Goal: Task Accomplishment & Management: Use online tool/utility

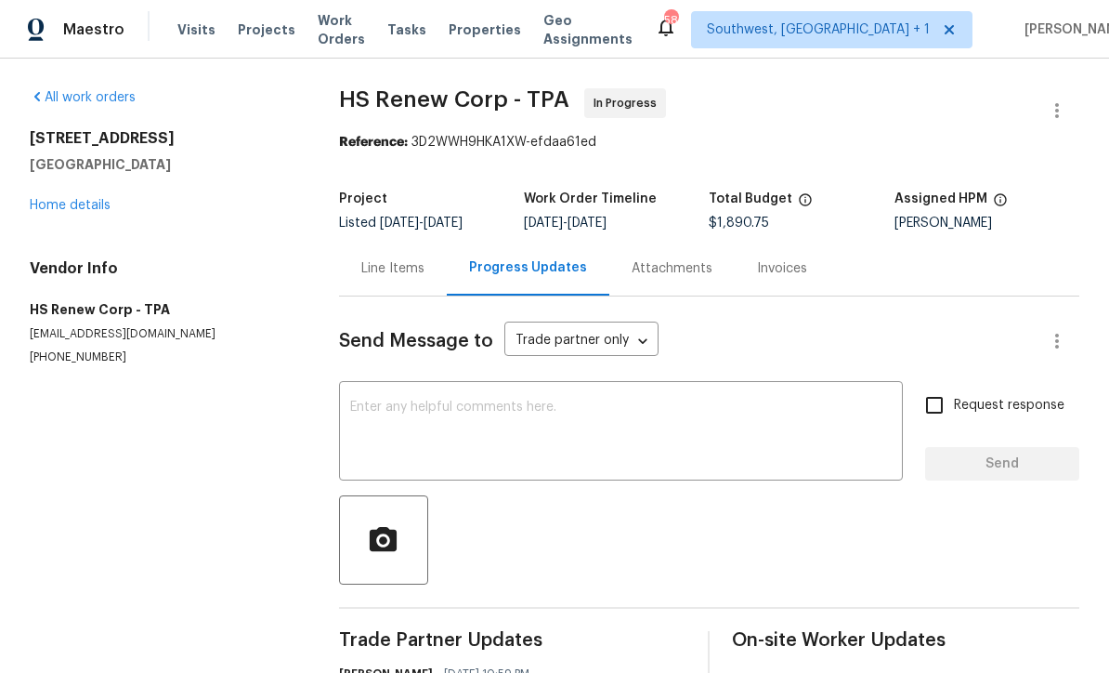
click at [247, 36] on span "Projects" at bounding box center [267, 29] width 58 height 19
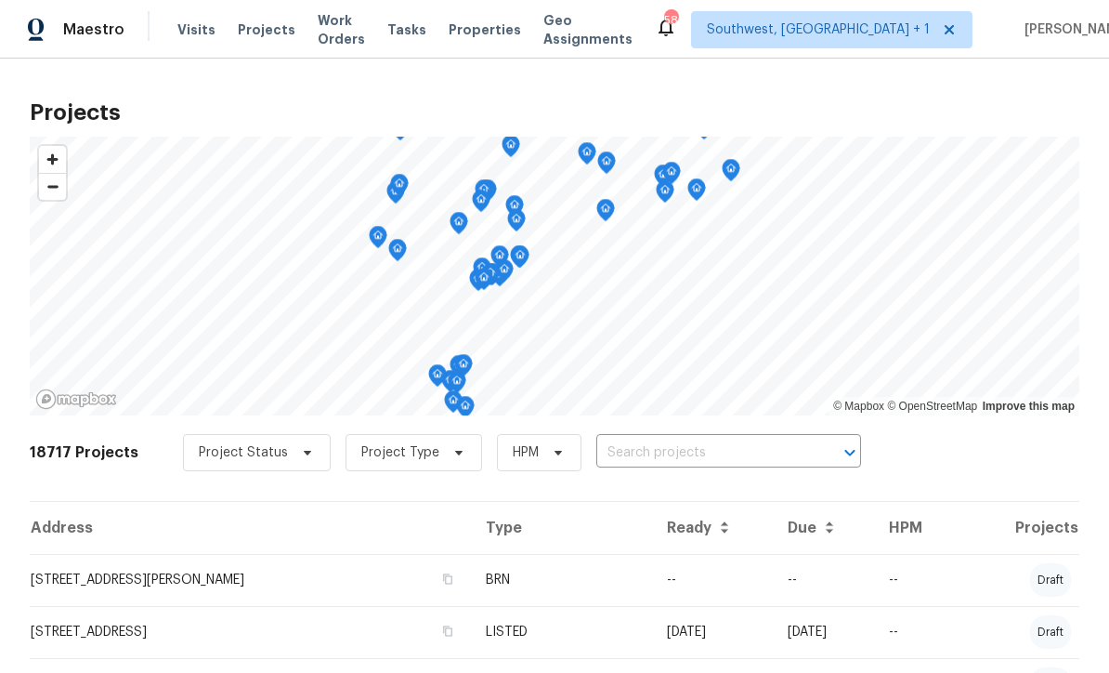
click at [662, 461] on input "text" at bounding box center [702, 453] width 213 height 29
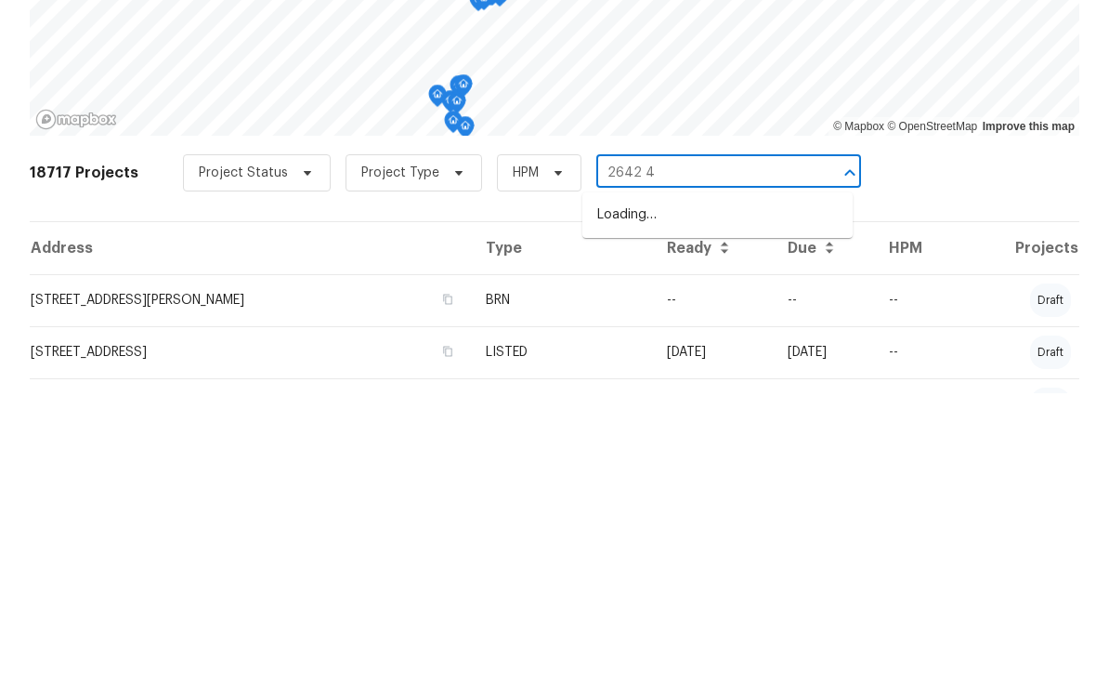
type input "2642 49"
click at [717, 479] on li "[STREET_ADDRESS]" at bounding box center [718, 494] width 270 height 31
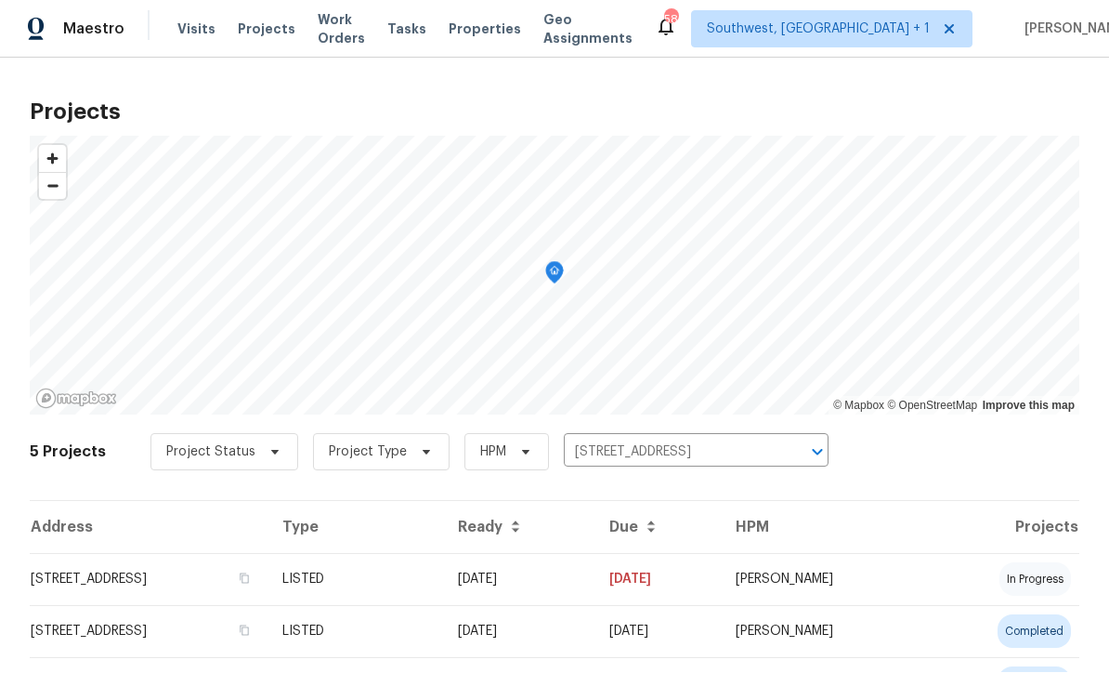
scroll to position [1, 0]
click at [443, 588] on td "LISTED" at bounding box center [356, 580] width 176 height 52
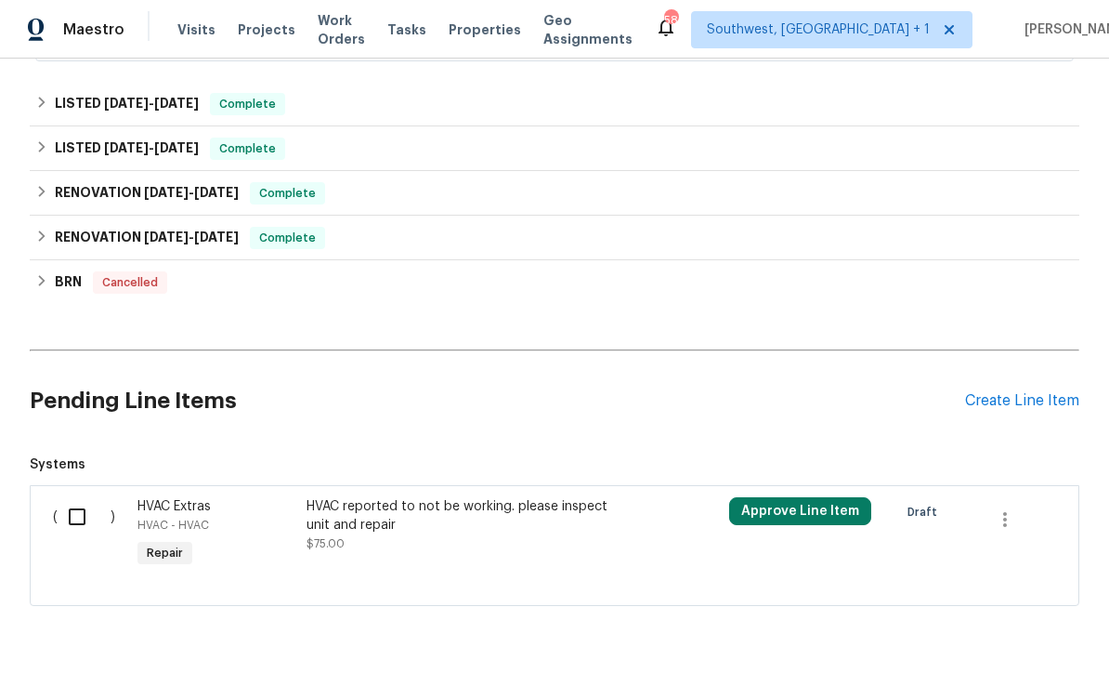
scroll to position [557, 0]
click at [1004, 519] on icon "button" at bounding box center [1005, 520] width 4 height 15
click at [1010, 534] on li "Cancel" at bounding box center [1019, 520] width 72 height 31
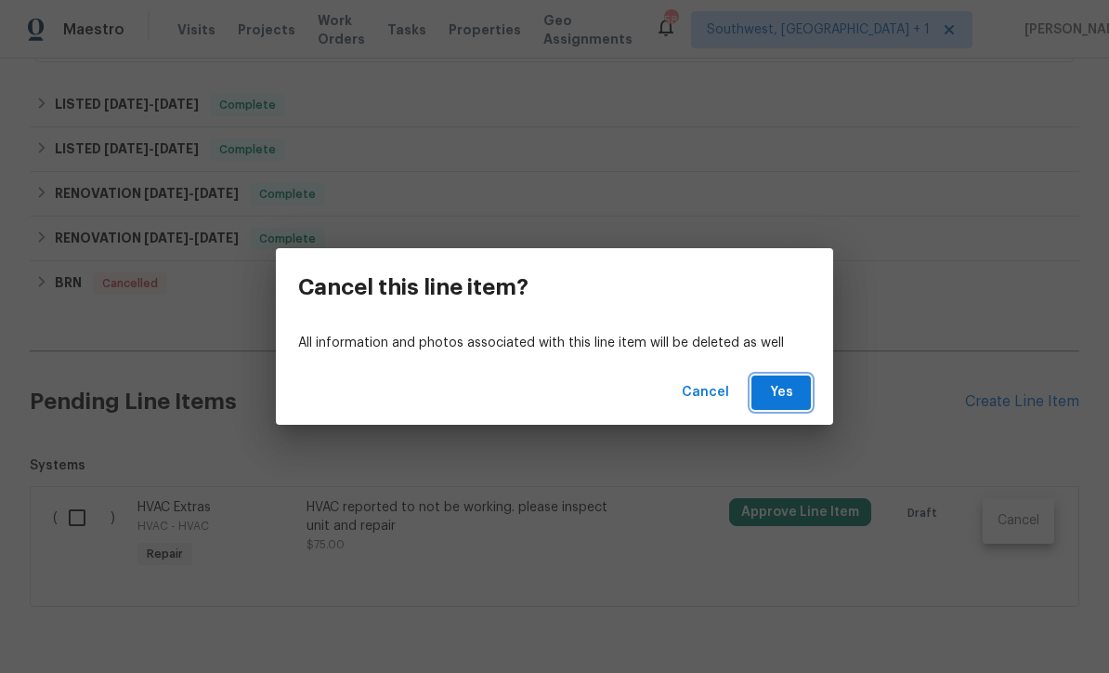
click at [781, 401] on span "Yes" at bounding box center [782, 392] width 30 height 23
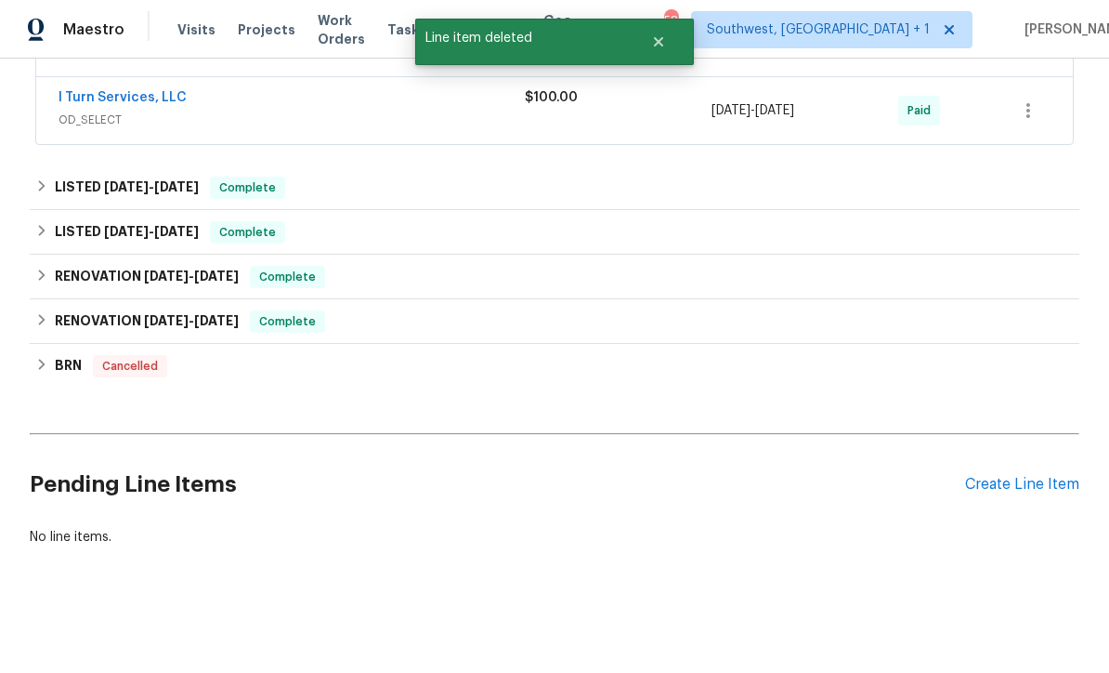
scroll to position [413, 0]
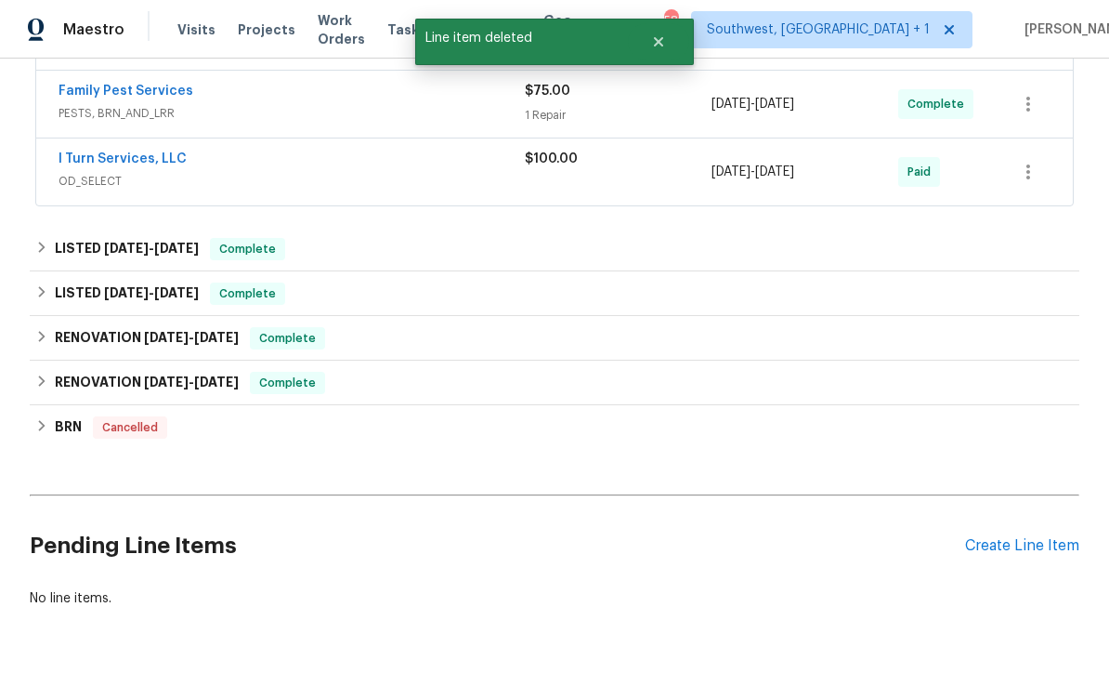
click at [1008, 555] on div "Create Line Item" at bounding box center [1022, 546] width 114 height 18
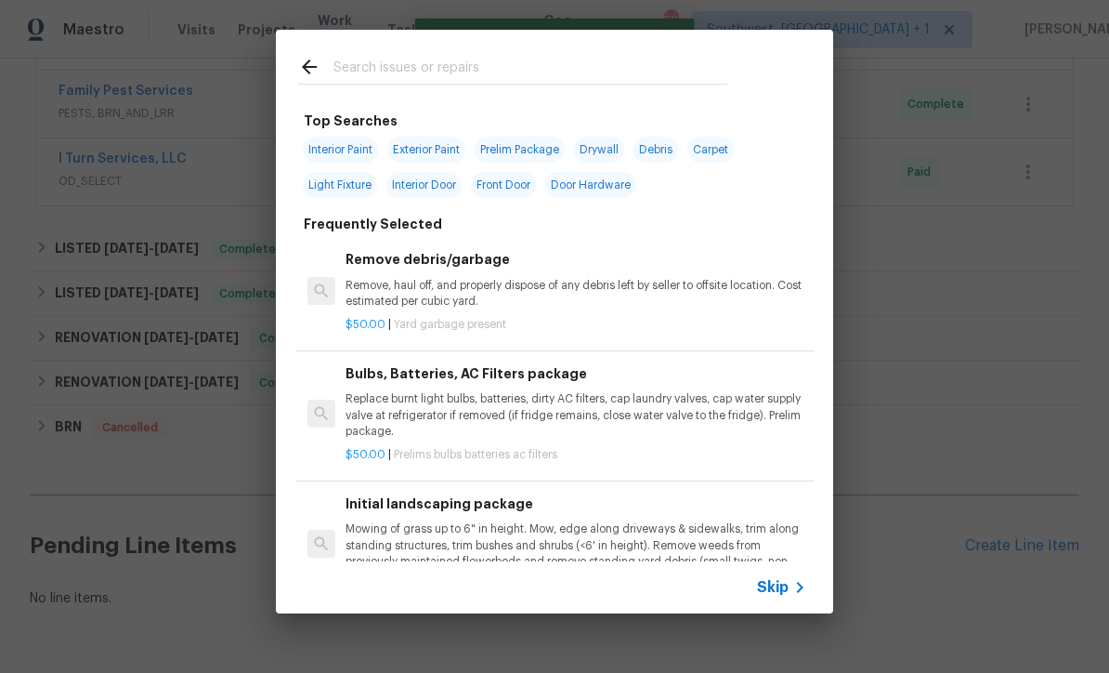
click at [767, 596] on span "Skip" at bounding box center [773, 587] width 32 height 19
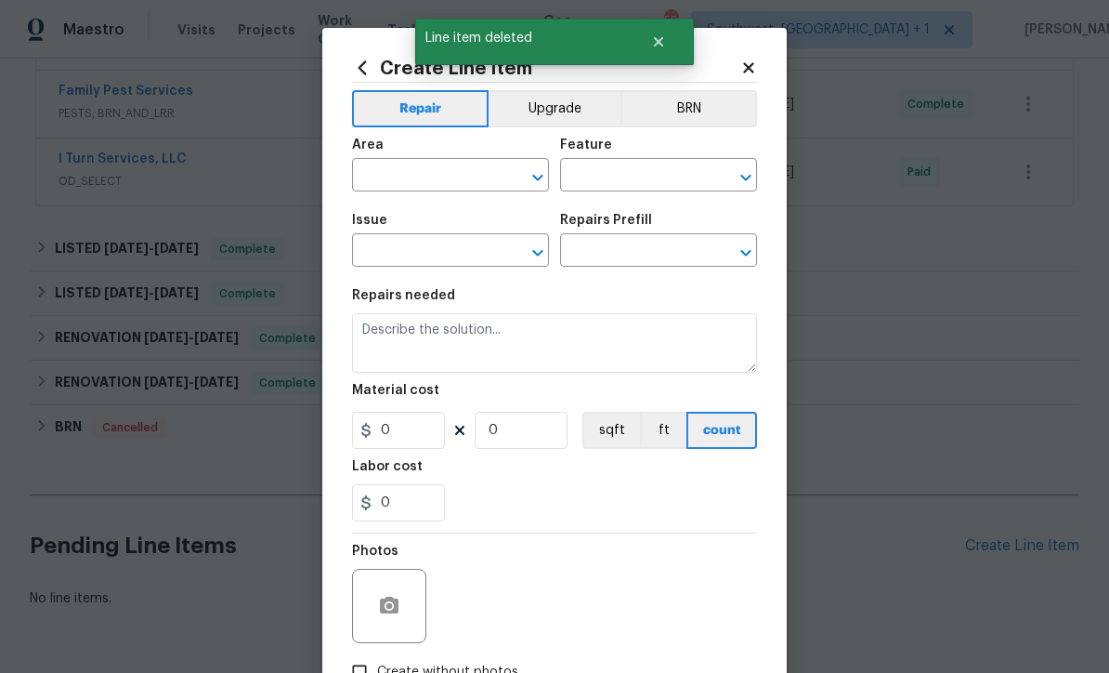
click at [428, 178] on input "text" at bounding box center [424, 177] width 145 height 29
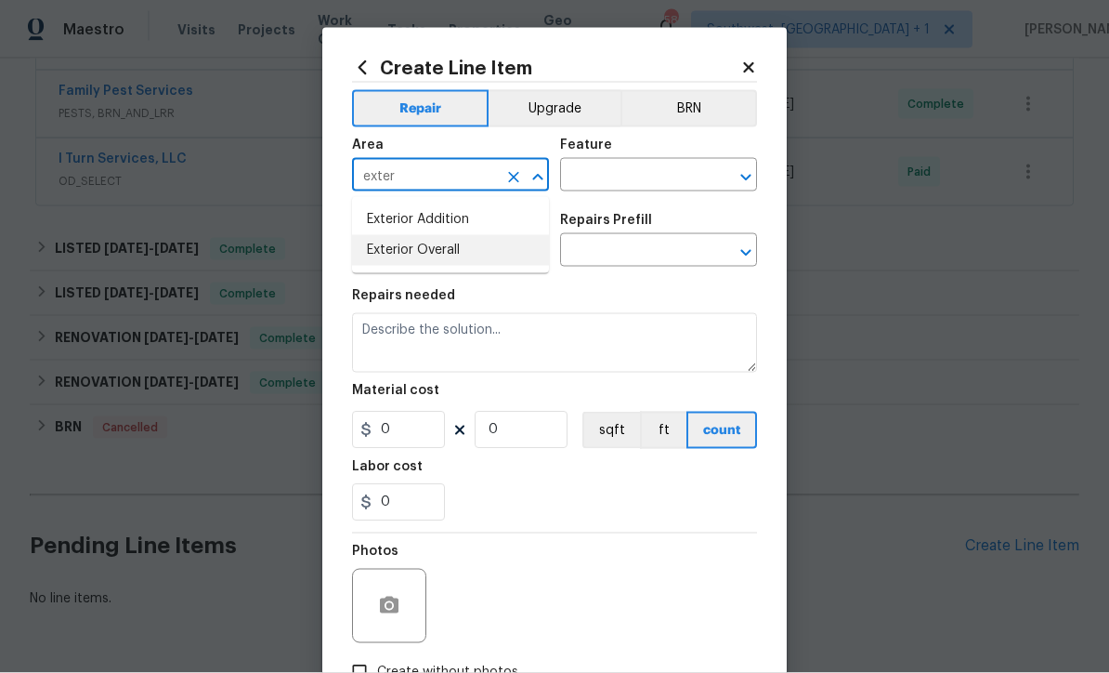
click at [462, 243] on li "Exterior Overall" at bounding box center [450, 250] width 197 height 31
type input "Exterior Overall"
click at [645, 171] on input "text" at bounding box center [632, 177] width 145 height 29
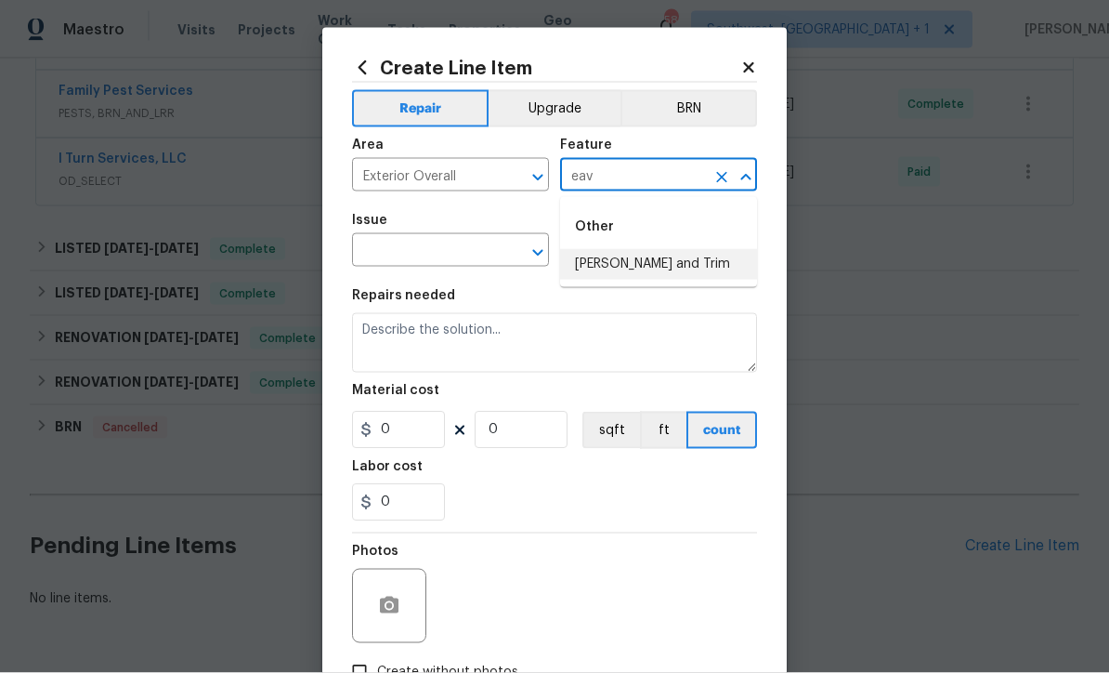
click at [653, 261] on li "[PERSON_NAME] and Trim" at bounding box center [658, 264] width 197 height 31
type input "[PERSON_NAME] and Trim"
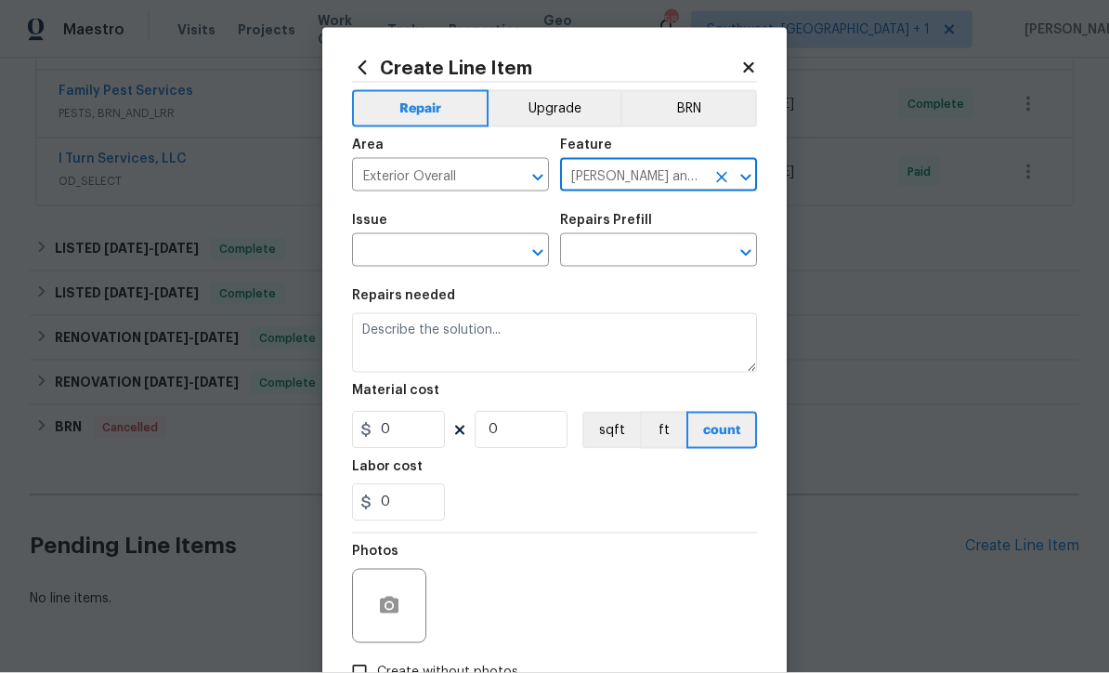
click at [383, 256] on input "text" at bounding box center [424, 252] width 145 height 29
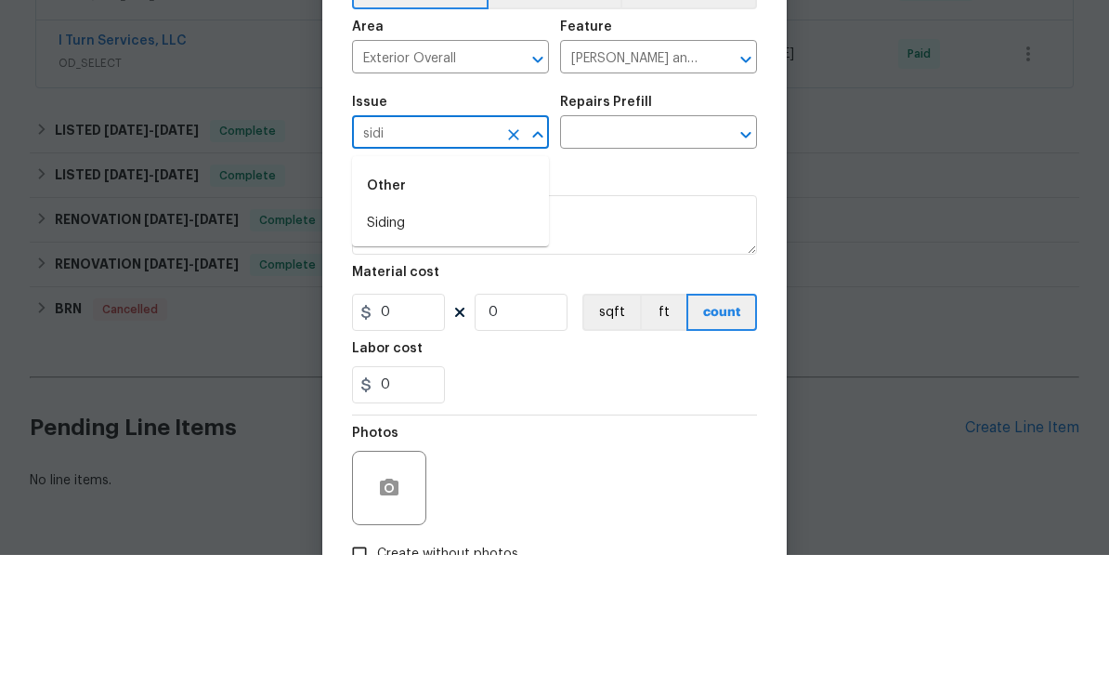
click at [377, 326] on li "Siding" at bounding box center [450, 341] width 197 height 31
type input "Siding"
click at [642, 238] on input "text" at bounding box center [632, 252] width 145 height 29
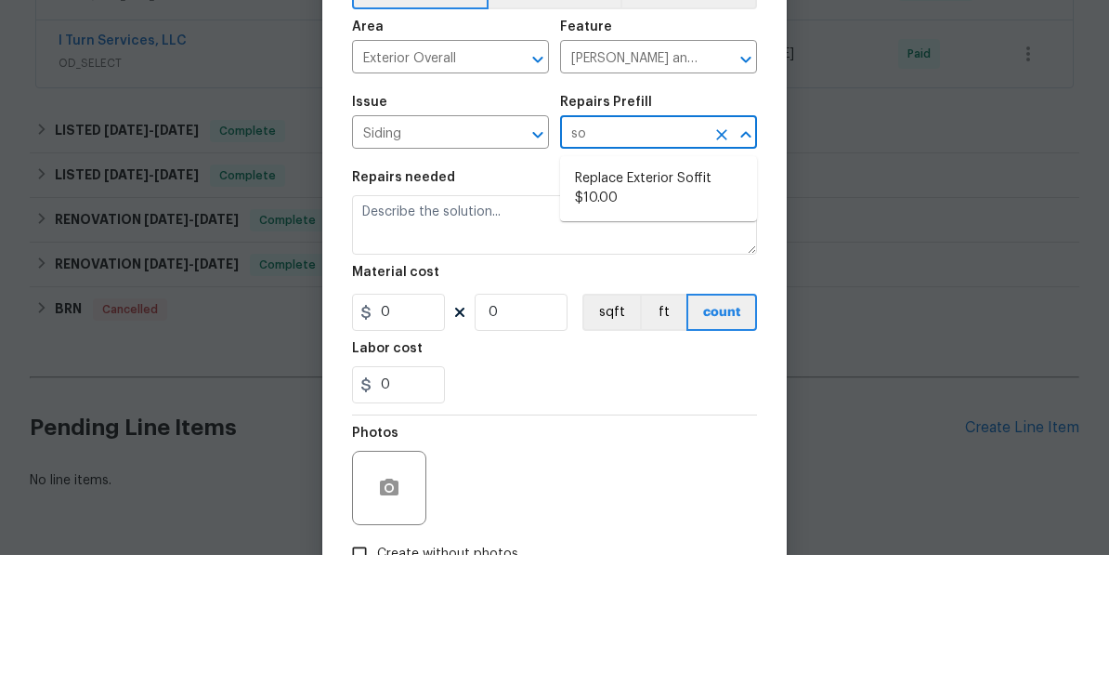
type input "s"
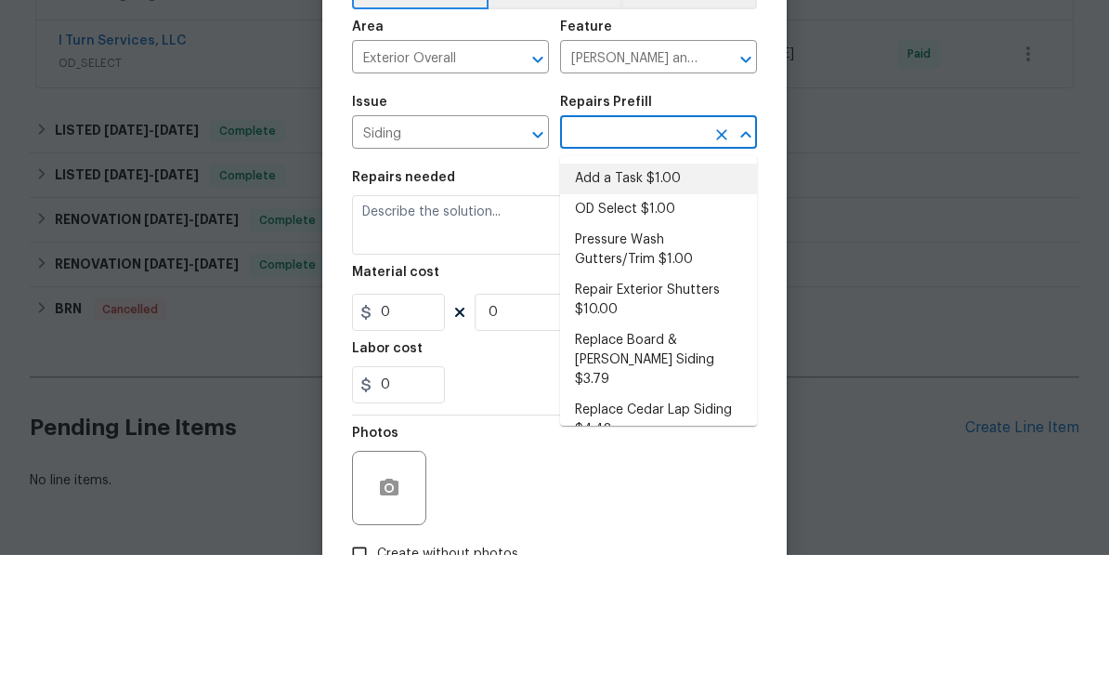
click at [669, 282] on li "Add a Task $1.00" at bounding box center [658, 297] width 197 height 31
type input "Add a Task $1.00"
type input "Siding"
type textarea "HPM to detail"
type input "1"
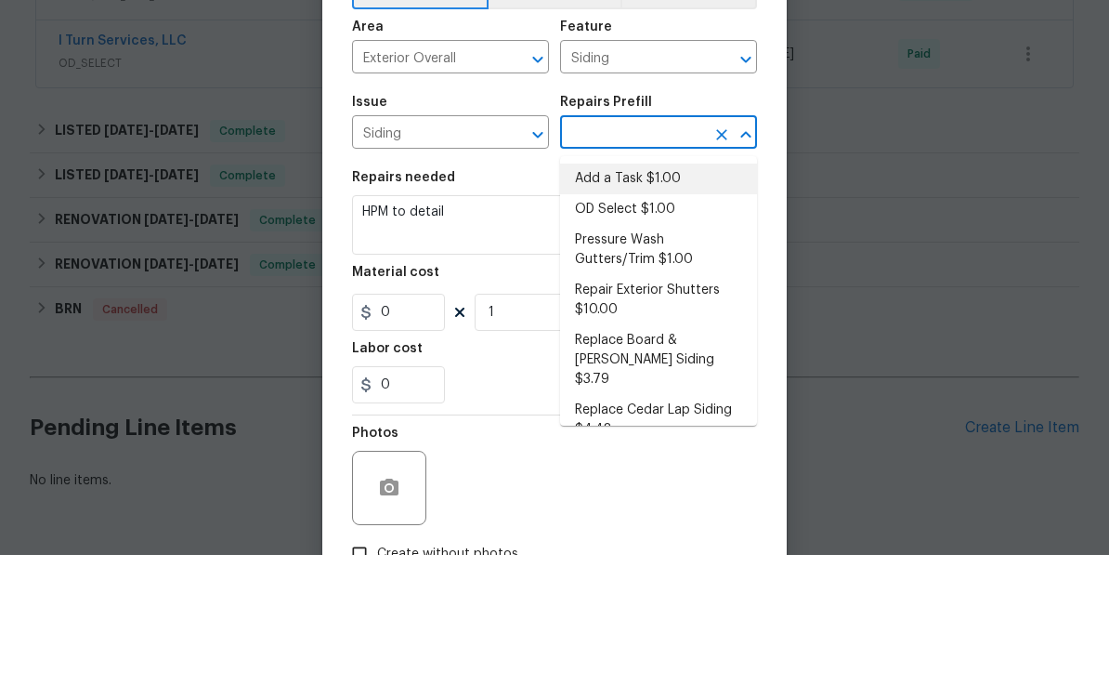
type input "Add a Task $1.00"
type input "1"
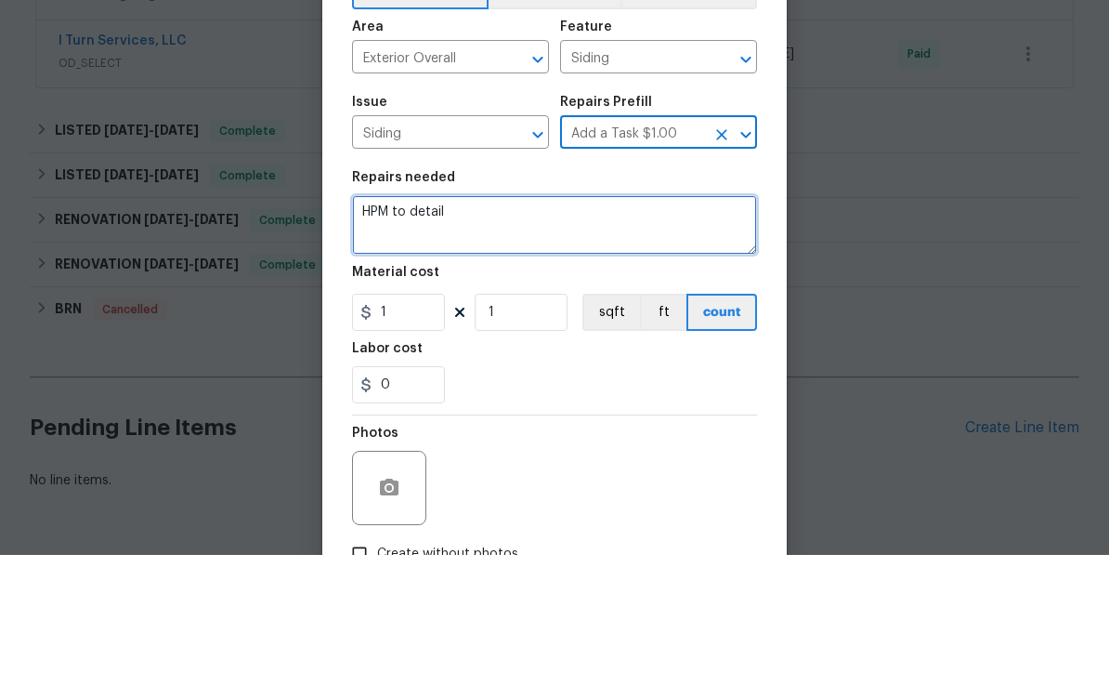
click at [589, 313] on textarea "HPM to detail" at bounding box center [554, 342] width 405 height 59
type textarea "H"
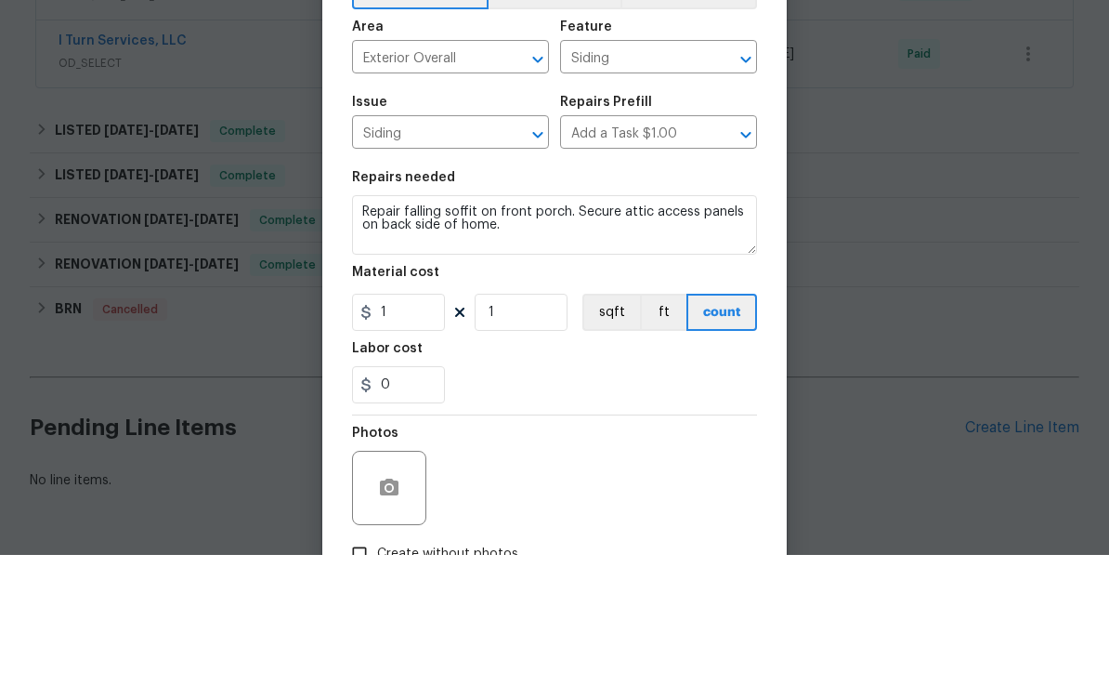
scroll to position [61, 0]
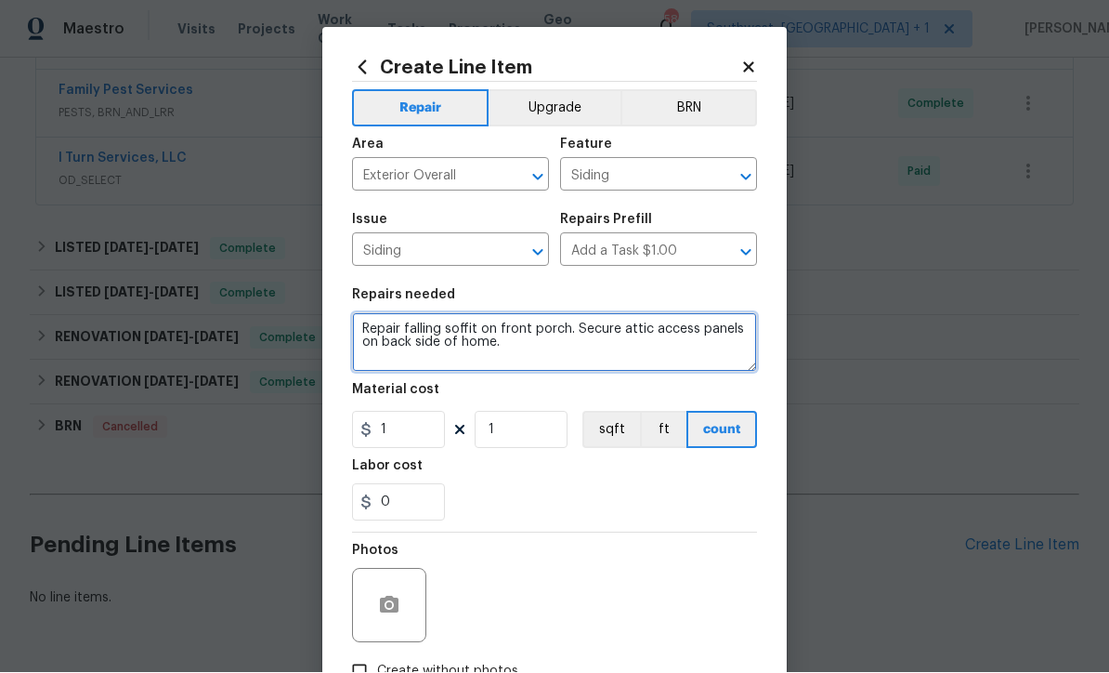
type textarea "Repair falling soffit on front porch. Secure attic access panels on back side o…"
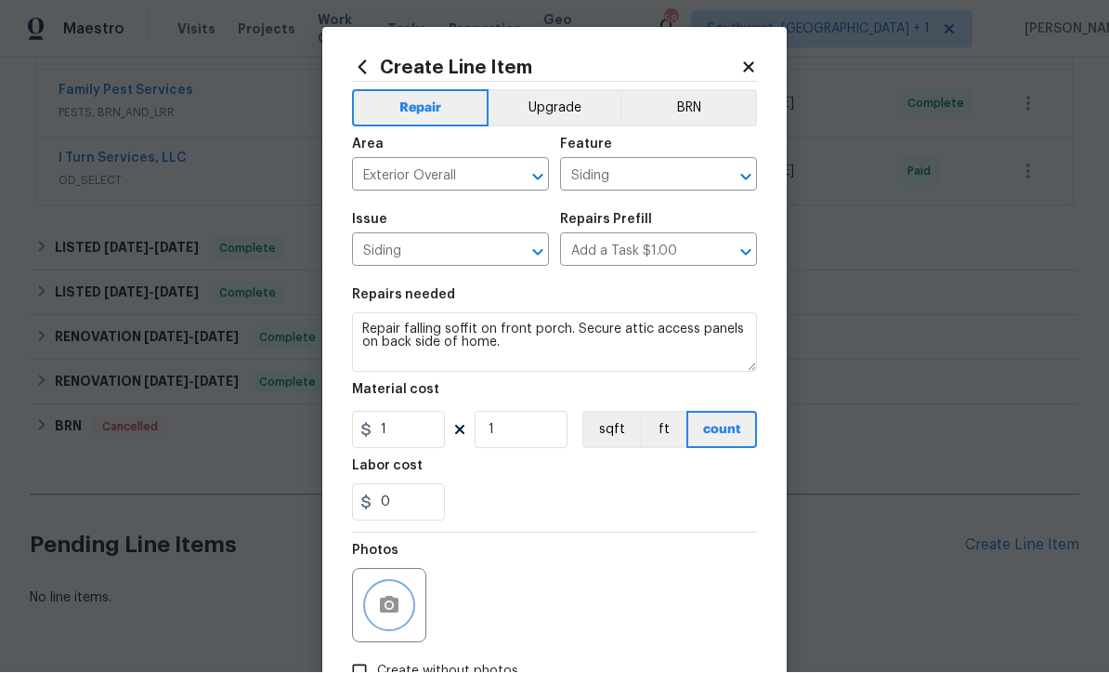
click at [381, 610] on icon "button" at bounding box center [389, 604] width 19 height 17
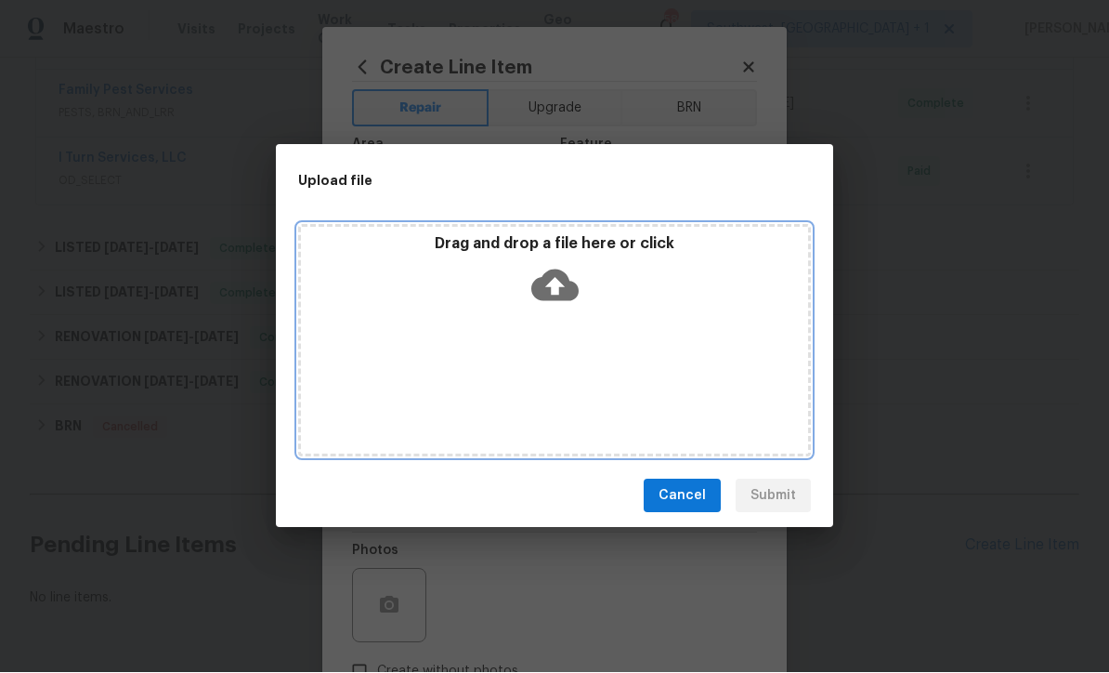
click at [546, 292] on icon at bounding box center [554, 286] width 47 height 32
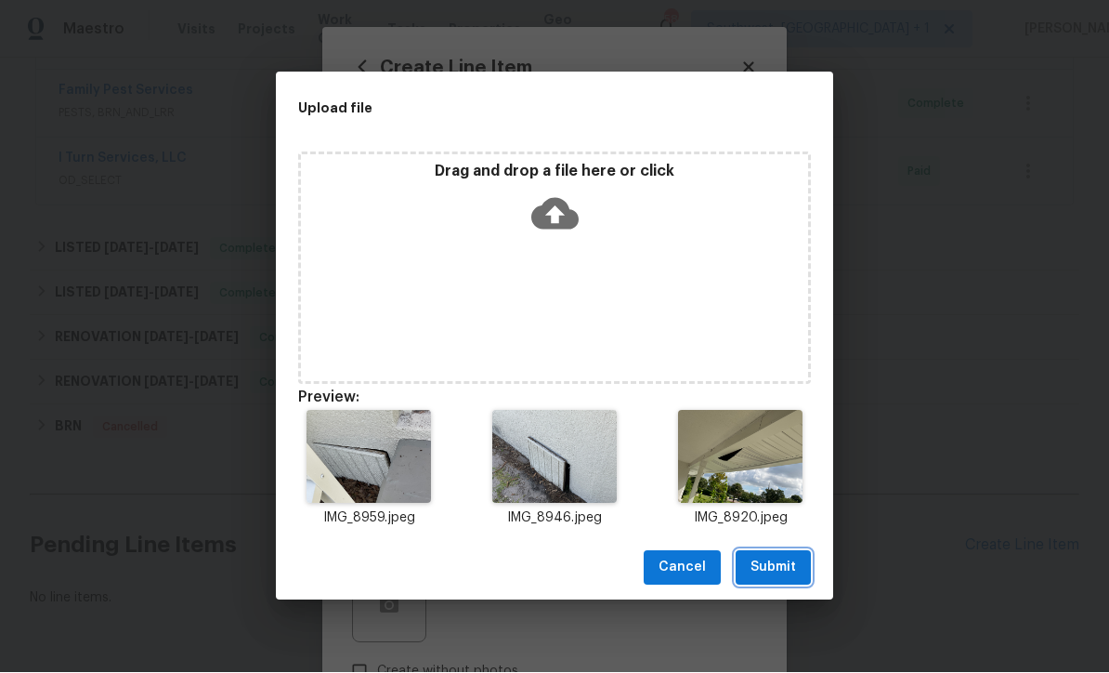
click at [787, 567] on span "Submit" at bounding box center [774, 568] width 46 height 23
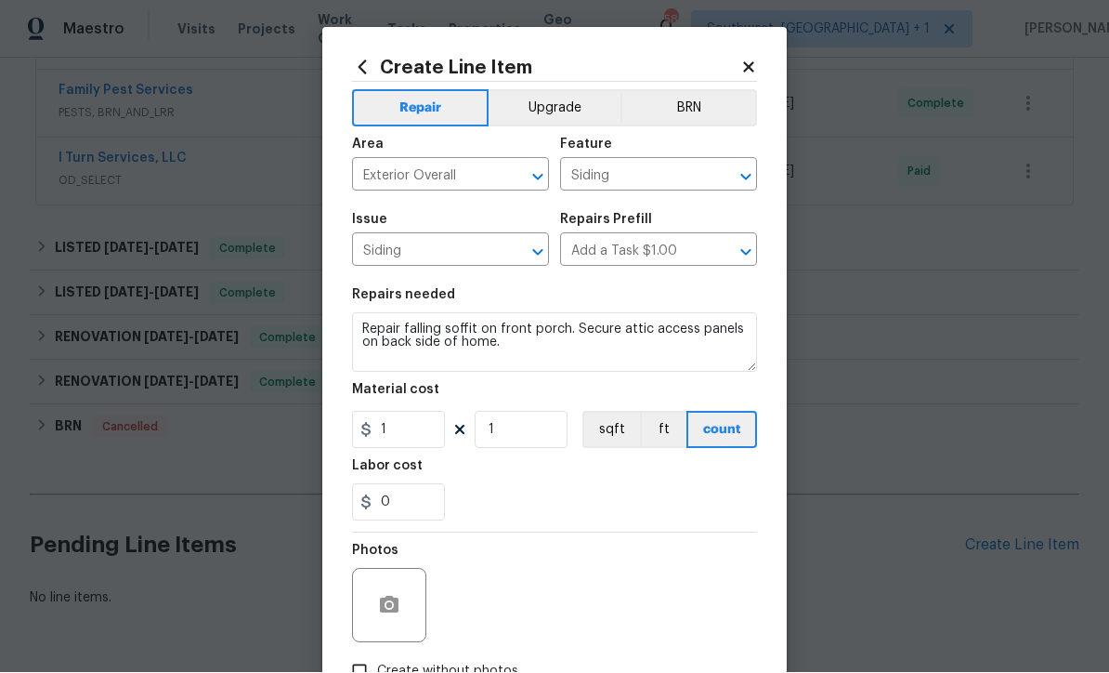
click at [360, 33] on div "Create Line Item Repair Upgrade BRN Area Exterior Overall ​ Feature Siding ​ Is…" at bounding box center [554, 400] width 465 height 744
click at [408, 437] on input "1" at bounding box center [398, 430] width 93 height 37
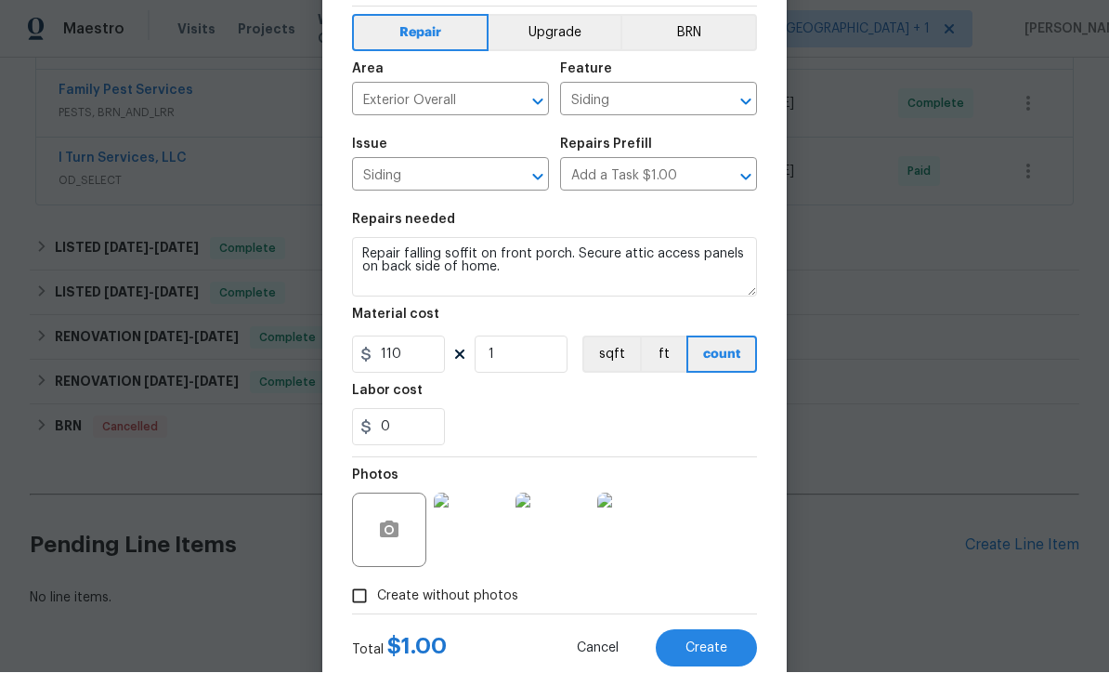
scroll to position [74, 0]
click at [415, 366] on input "110" at bounding box center [398, 355] width 93 height 37
type input "125"
click at [727, 424] on div "0" at bounding box center [554, 428] width 405 height 37
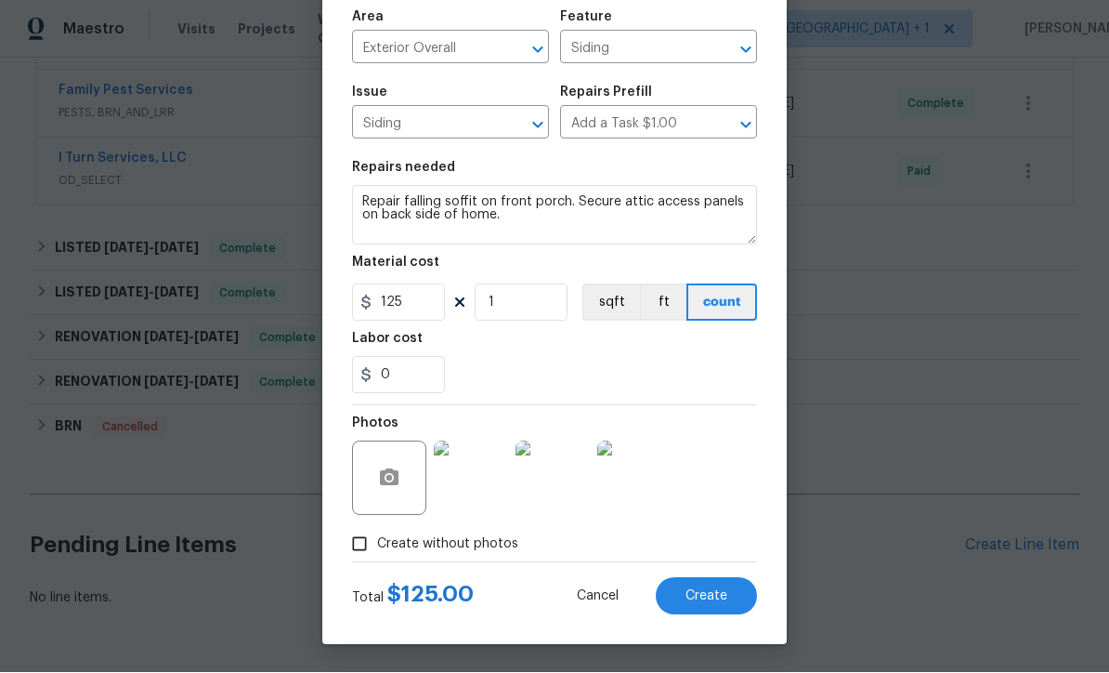
scroll to position [131, 0]
click at [701, 599] on span "Create" at bounding box center [707, 597] width 42 height 14
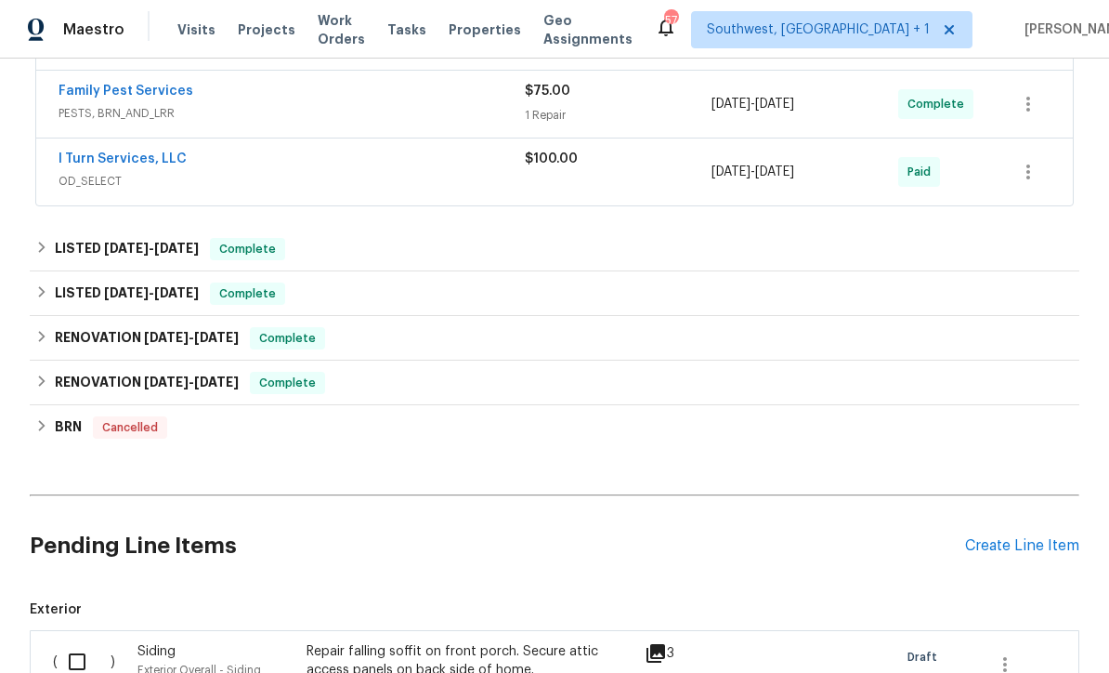
click at [1024, 537] on div "Create Line Item" at bounding box center [1022, 546] width 114 height 18
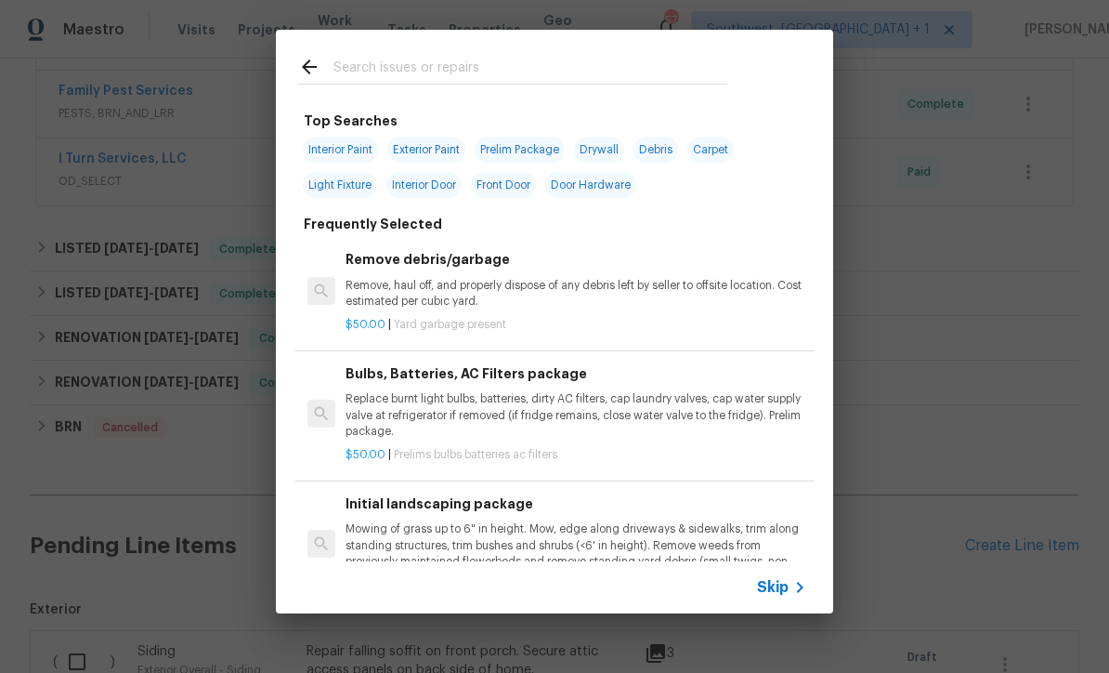
click at [772, 596] on div "Skip" at bounding box center [784, 587] width 54 height 22
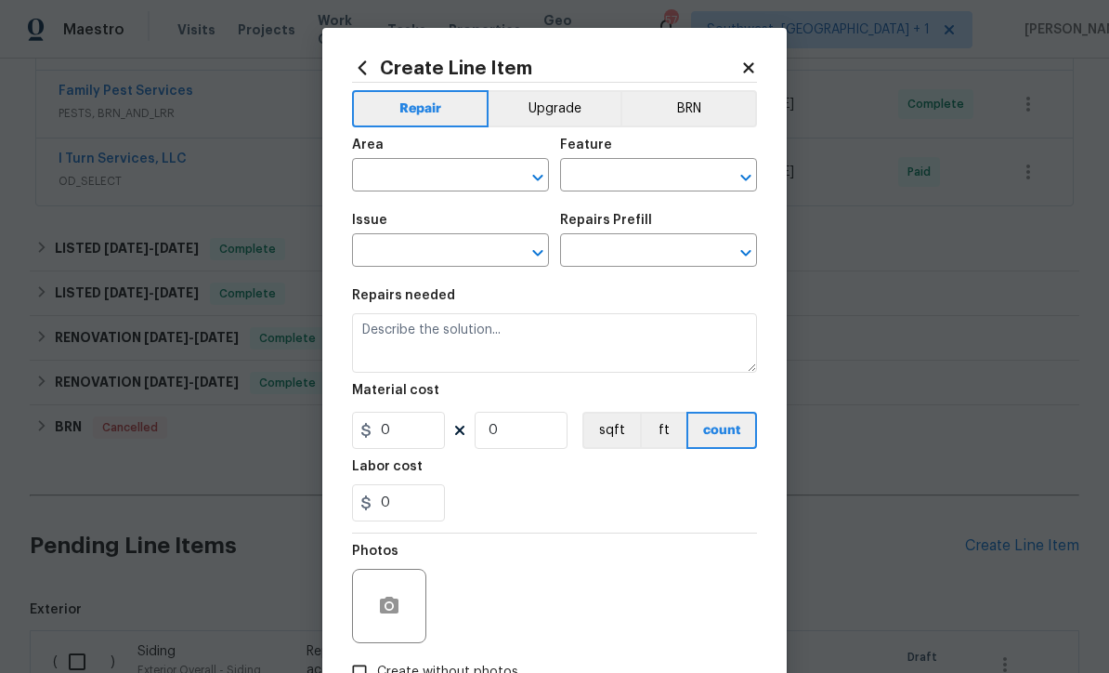
click at [367, 186] on input "text" at bounding box center [424, 177] width 145 height 29
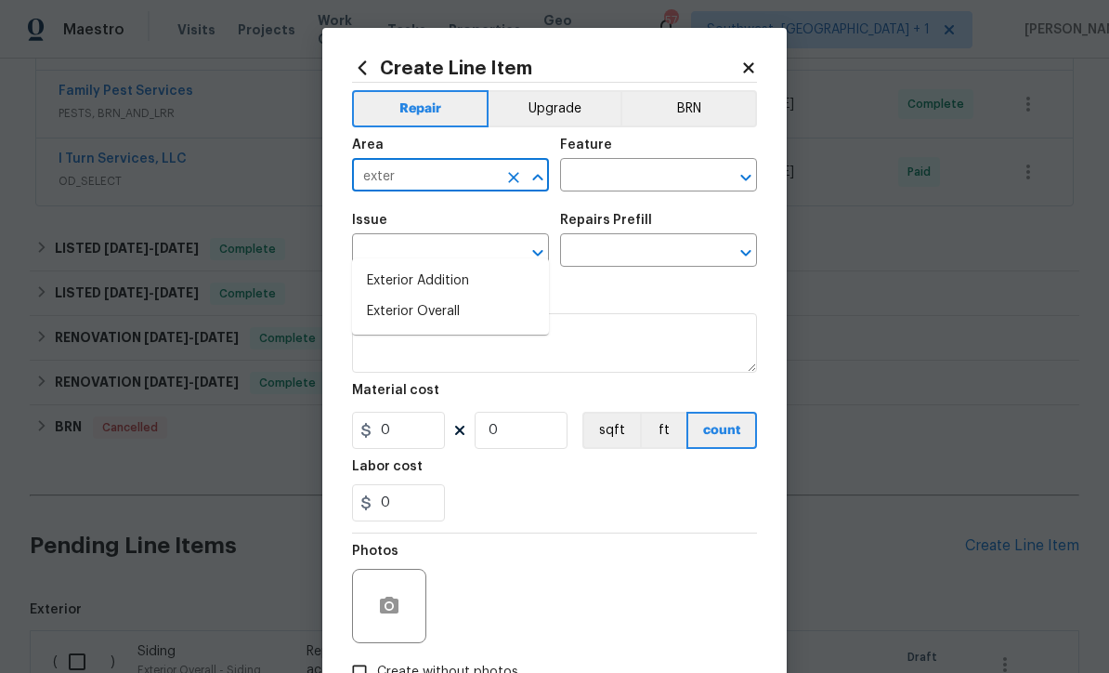
click at [452, 296] on li "Exterior Overall" at bounding box center [450, 311] width 197 height 31
type input "Exterior Overall"
click at [626, 189] on input "text" at bounding box center [632, 177] width 145 height 29
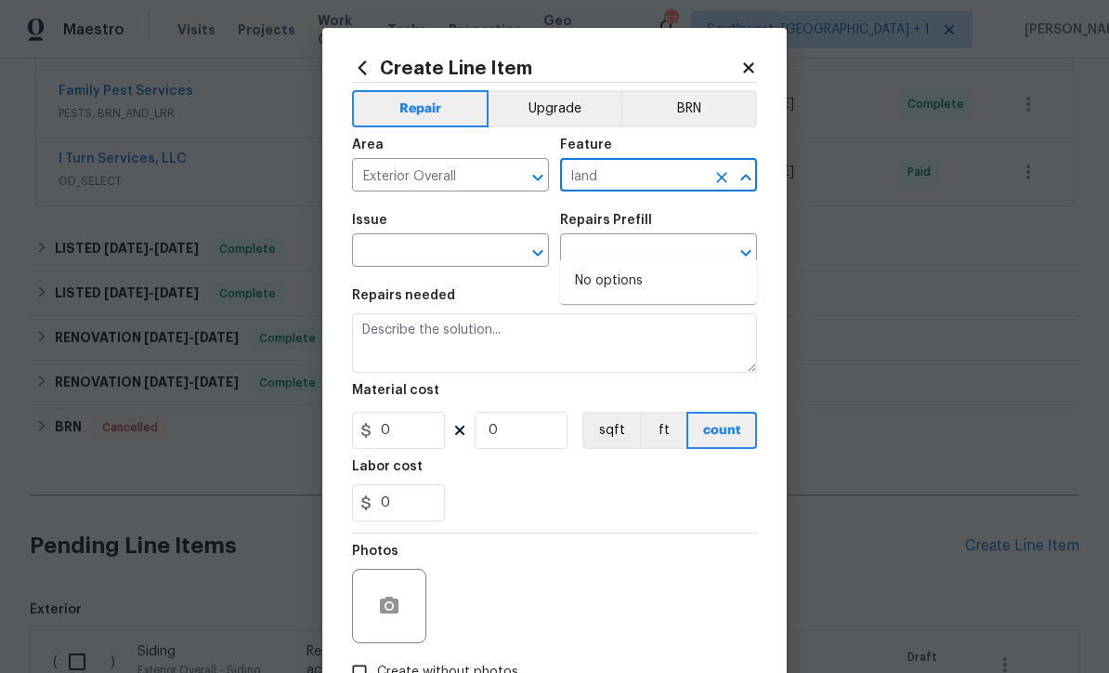
type input "land"
click at [455, 256] on input "text" at bounding box center [424, 252] width 145 height 29
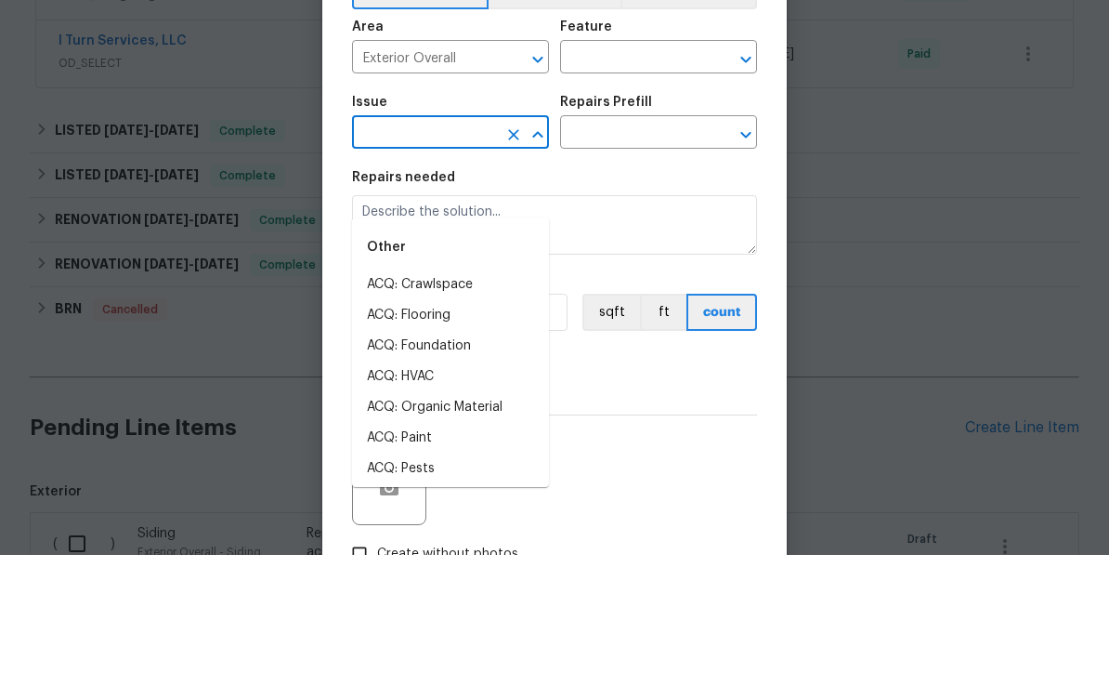
click at [649, 163] on input "text" at bounding box center [632, 177] width 145 height 29
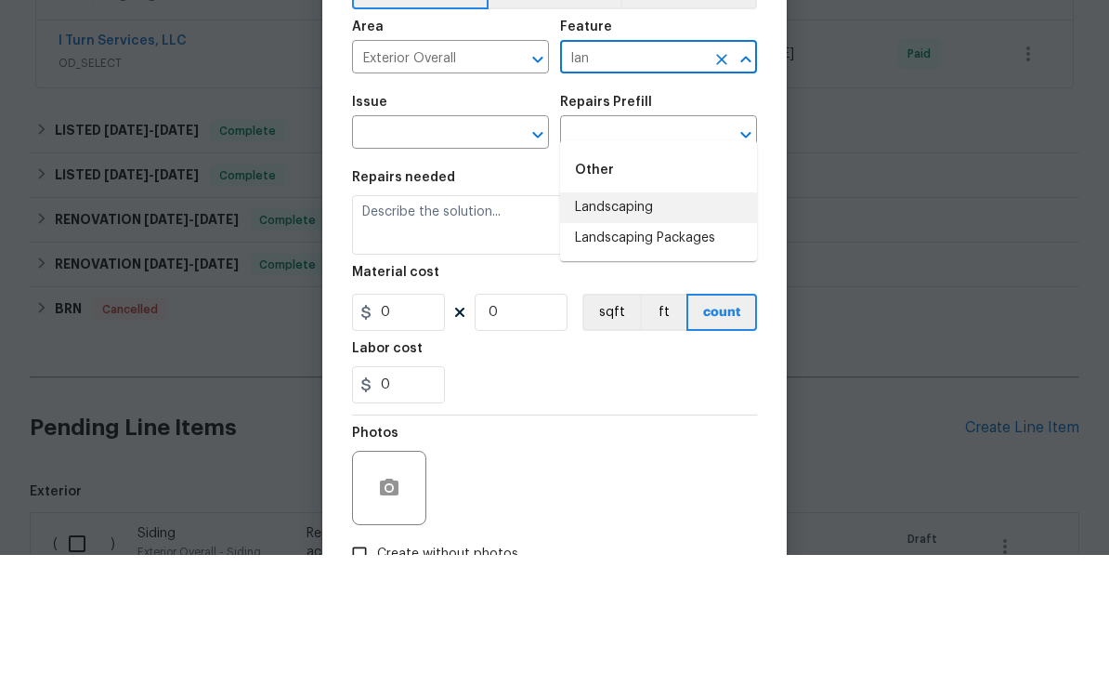
click at [625, 310] on li "Landscaping" at bounding box center [658, 325] width 197 height 31
type input "Landscaping"
click at [441, 238] on input "text" at bounding box center [424, 252] width 145 height 29
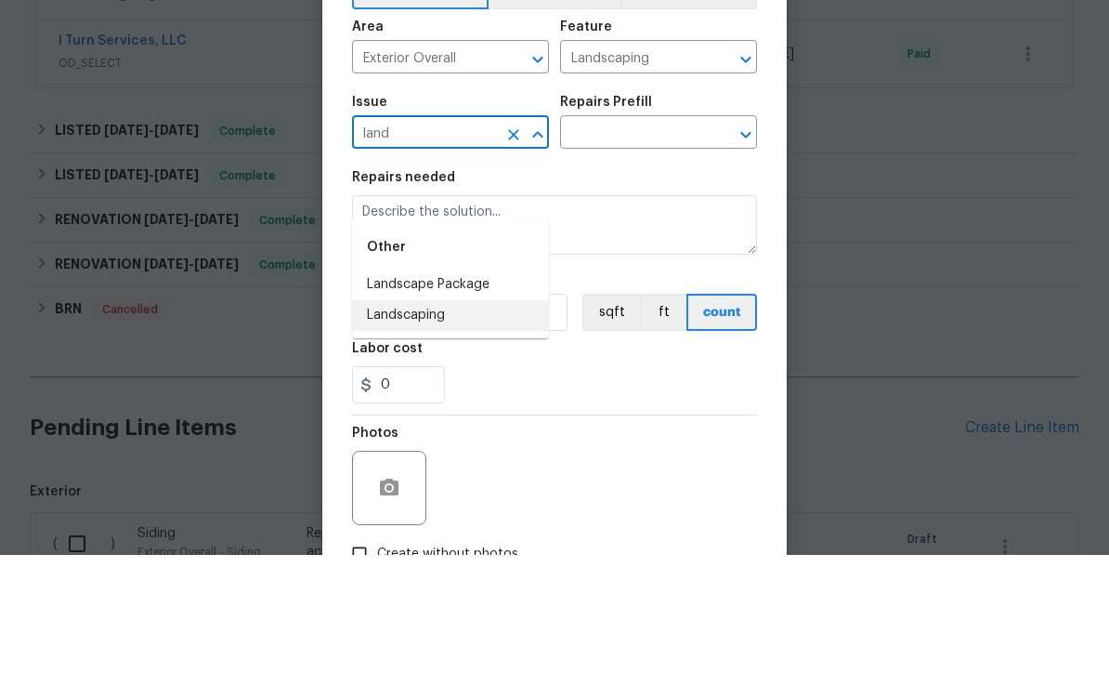
click at [418, 418] on li "Landscaping" at bounding box center [450, 433] width 197 height 31
type input "Landscaping"
click at [633, 238] on input "text" at bounding box center [632, 252] width 145 height 29
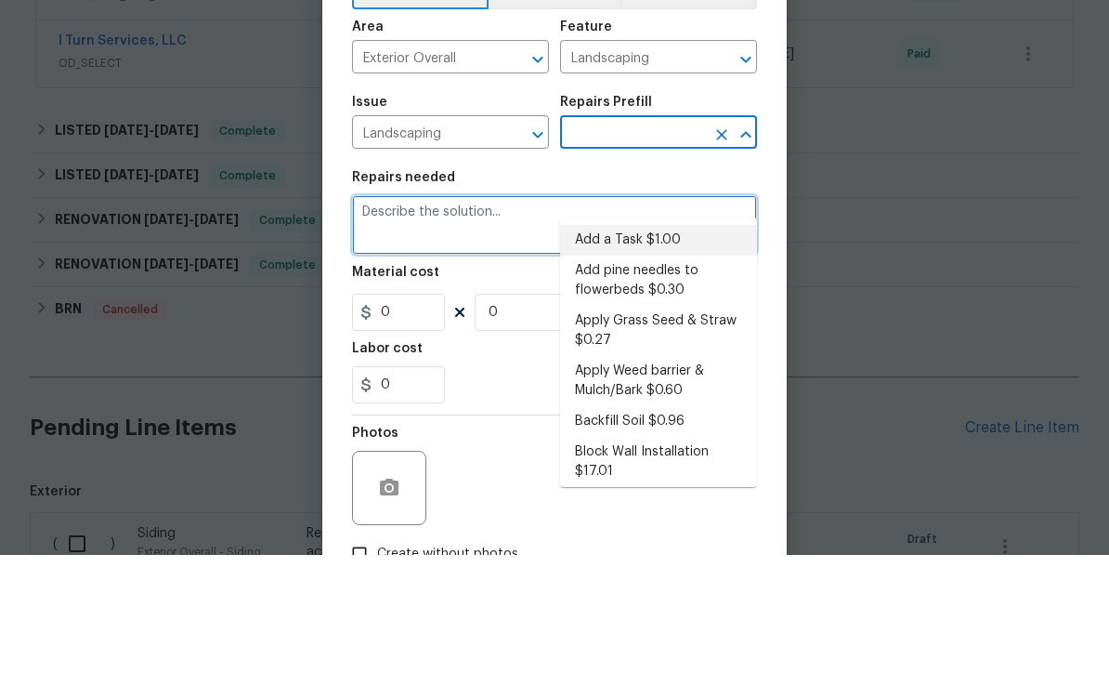
click at [559, 313] on textarea at bounding box center [554, 342] width 405 height 59
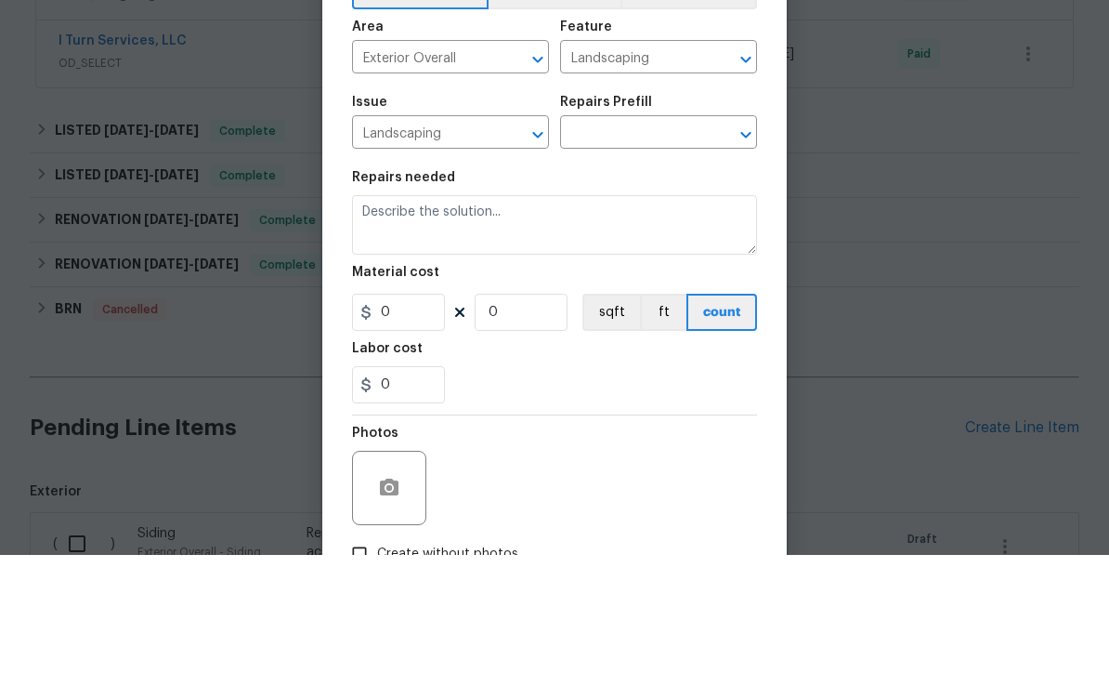
click at [646, 238] on input "text" at bounding box center [632, 252] width 145 height 29
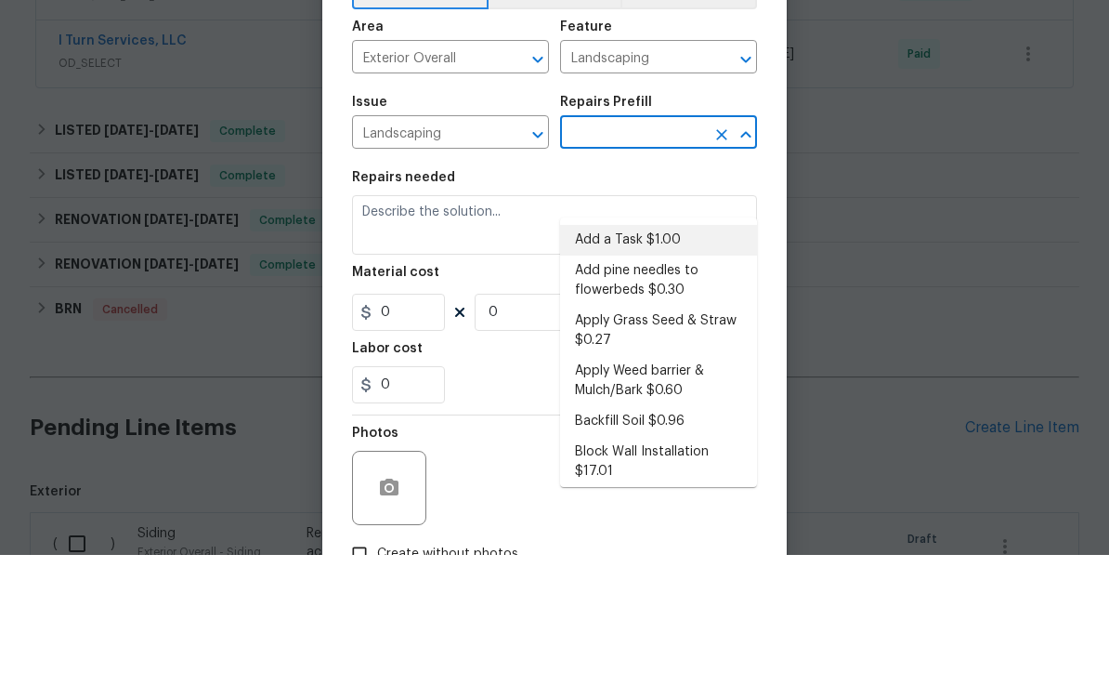
click at [658, 343] on li "Add a Task $1.00" at bounding box center [658, 358] width 197 height 31
type input "Add a Task $1.00"
type textarea "HPM to detail"
type input "1"
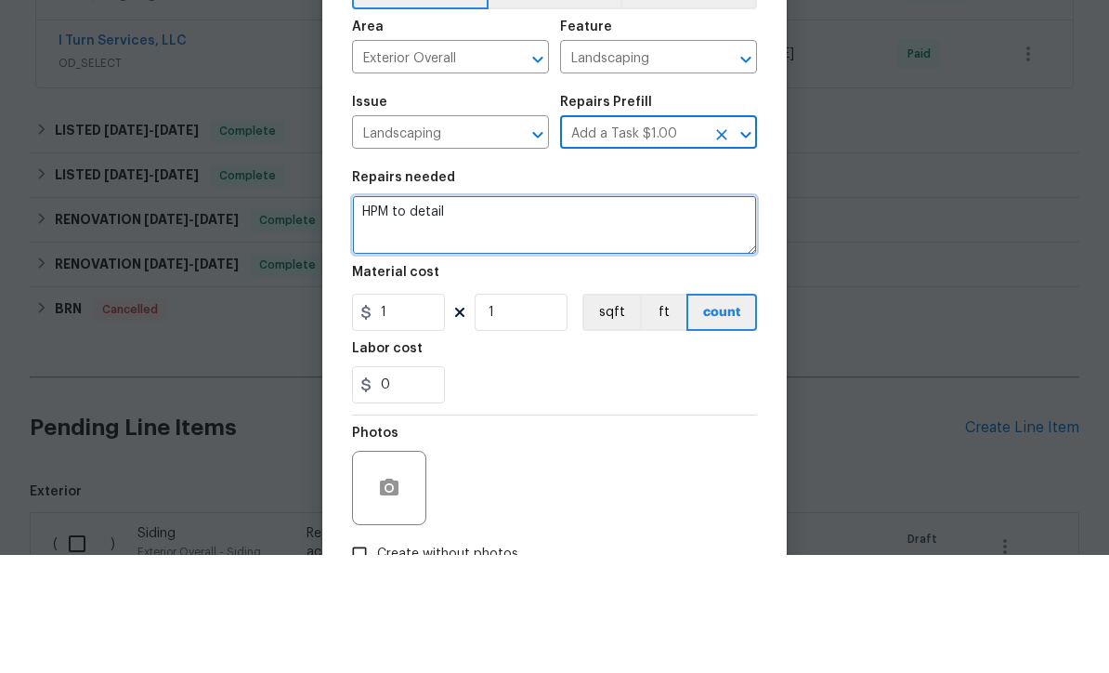
click at [574, 313] on textarea "HPM to detail" at bounding box center [554, 342] width 405 height 59
type textarea "H"
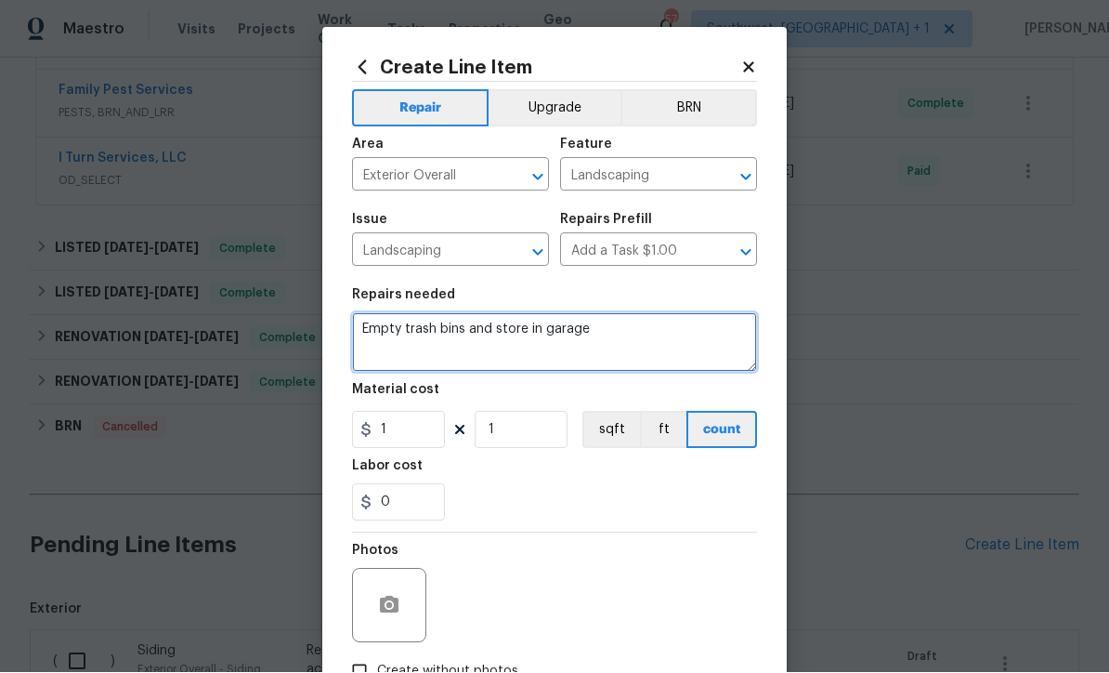
click at [407, 335] on textarea "Empty trash bins and store in garage" at bounding box center [554, 342] width 405 height 59
type textarea "Empty both trash bins and store in garage"
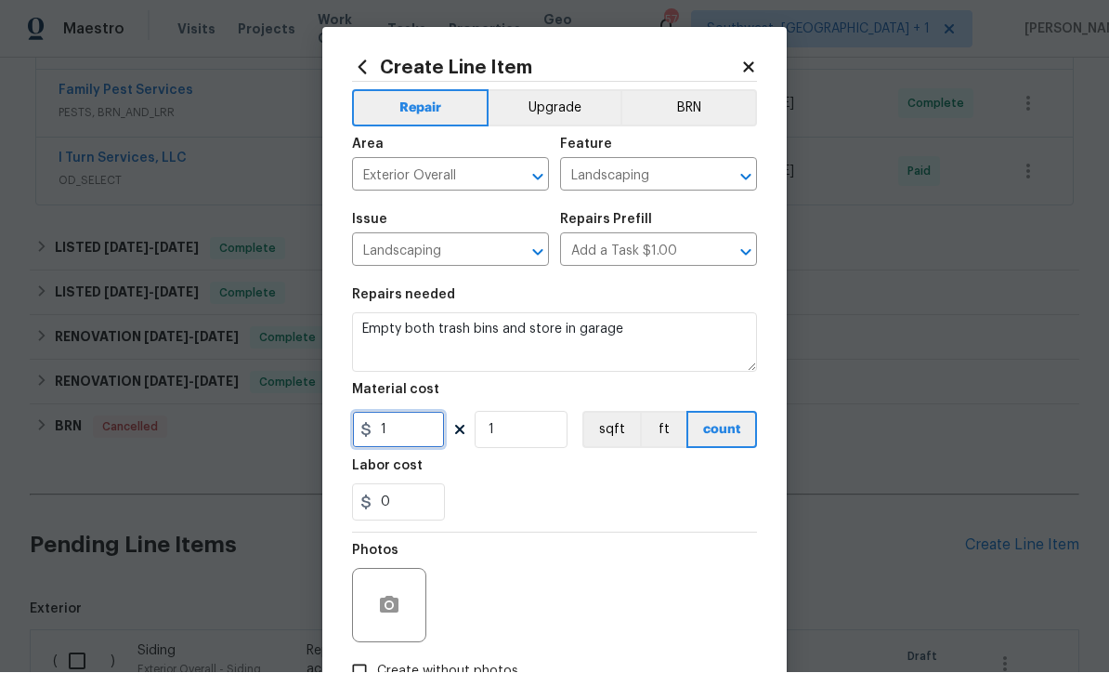
click at [408, 442] on input "1" at bounding box center [398, 430] width 93 height 37
type input "75"
click at [369, 603] on button "button" at bounding box center [389, 605] width 45 height 45
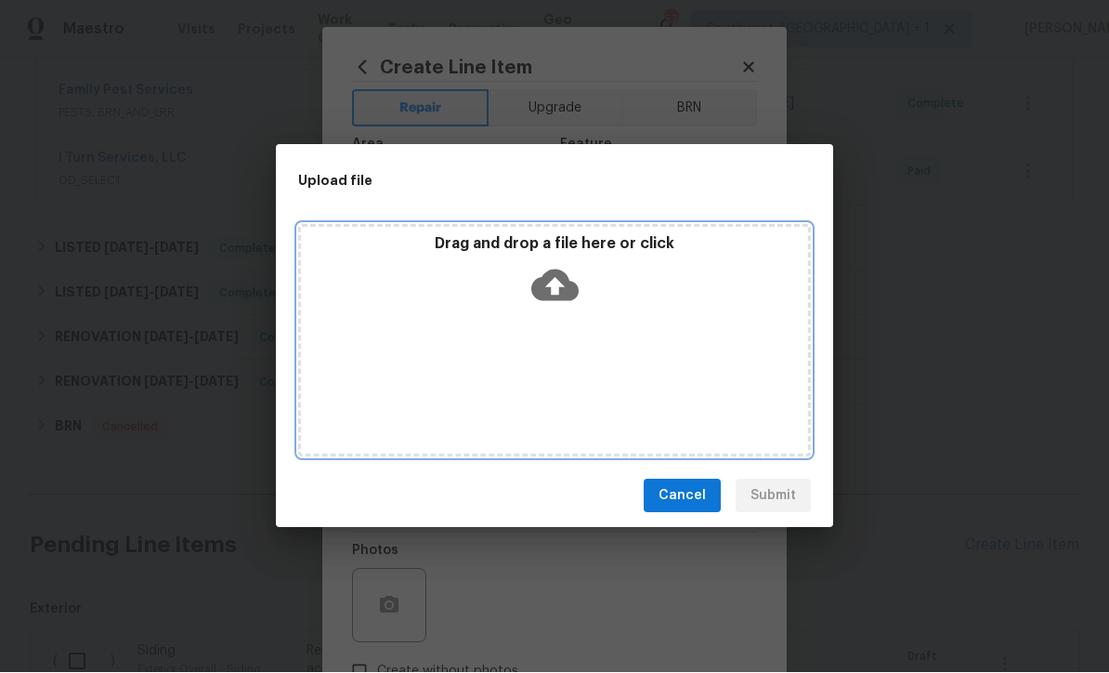
click at [533, 282] on icon at bounding box center [554, 285] width 47 height 47
click at [561, 285] on icon at bounding box center [554, 285] width 47 height 47
click at [564, 284] on icon at bounding box center [554, 286] width 47 height 32
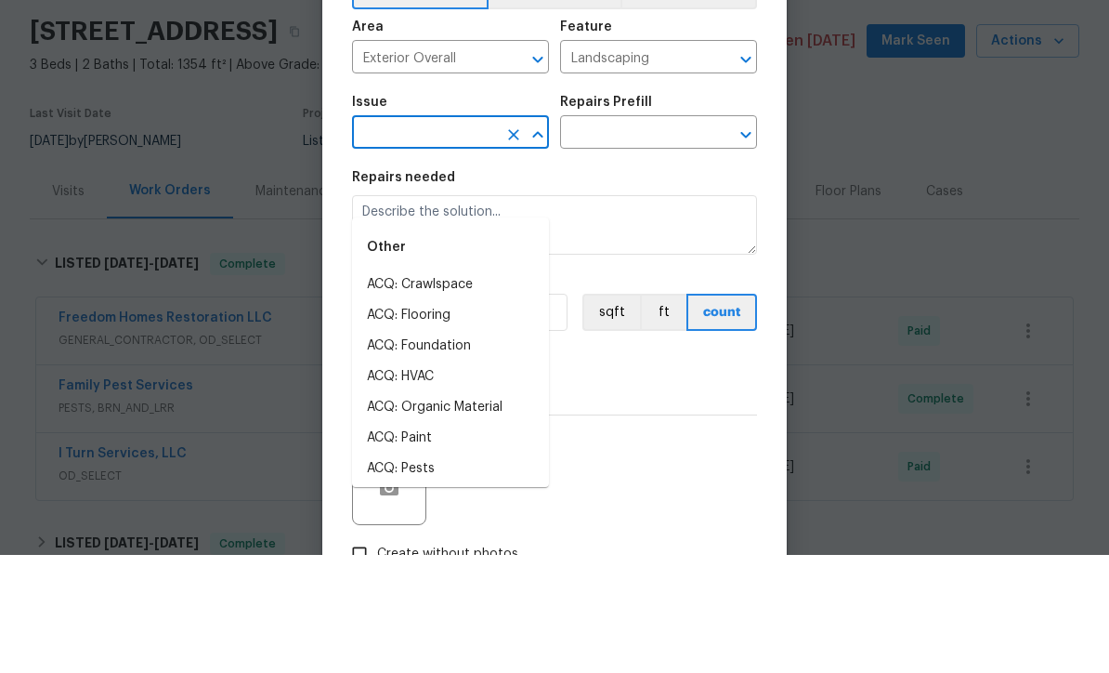
scroll to position [796, 0]
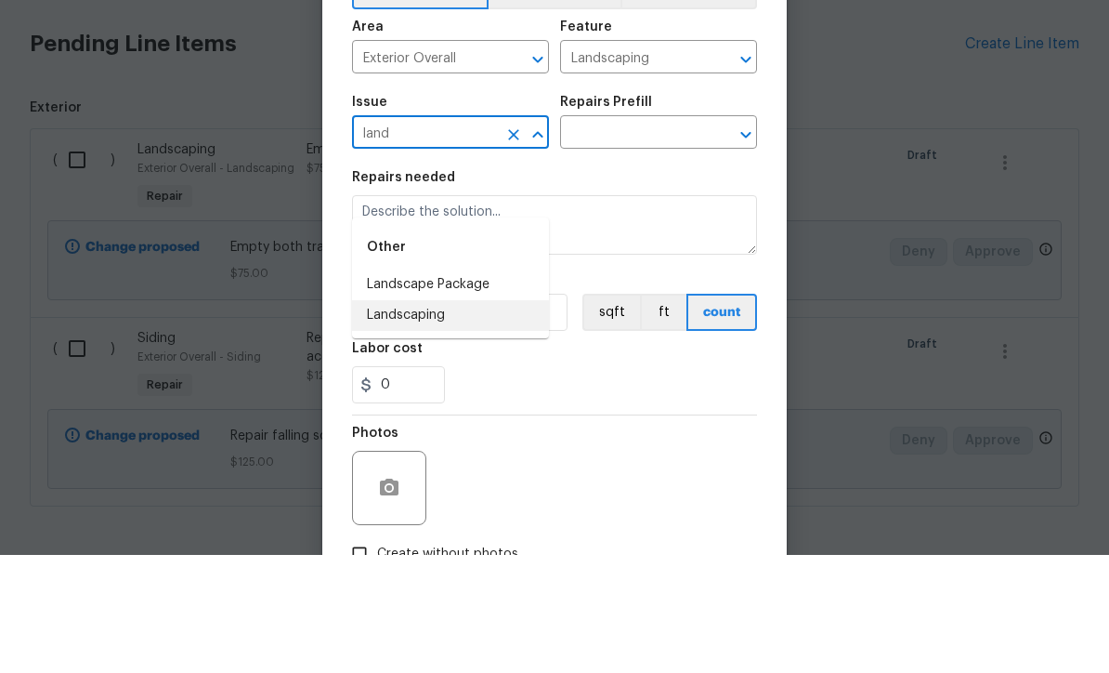
click at [435, 418] on li "Landscaping" at bounding box center [450, 433] width 197 height 31
type input "Landscaping"
click at [639, 238] on input "text" at bounding box center [632, 252] width 145 height 29
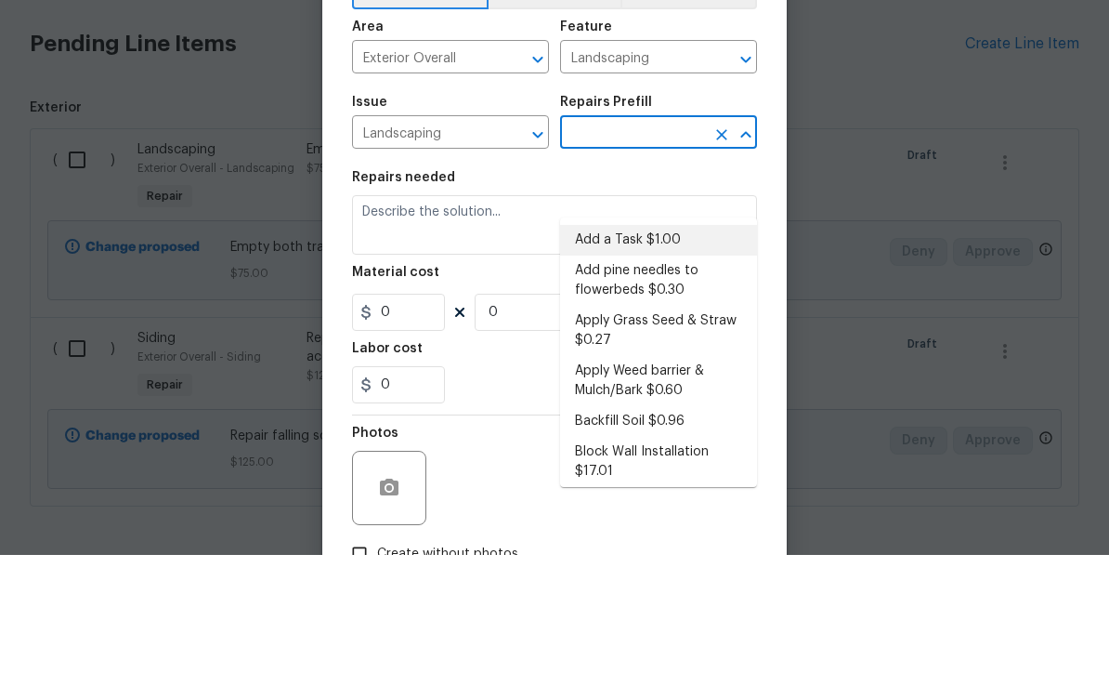
click at [642, 343] on li "Add a Task $1.00" at bounding box center [658, 358] width 197 height 31
type input "Add a Task $1.00"
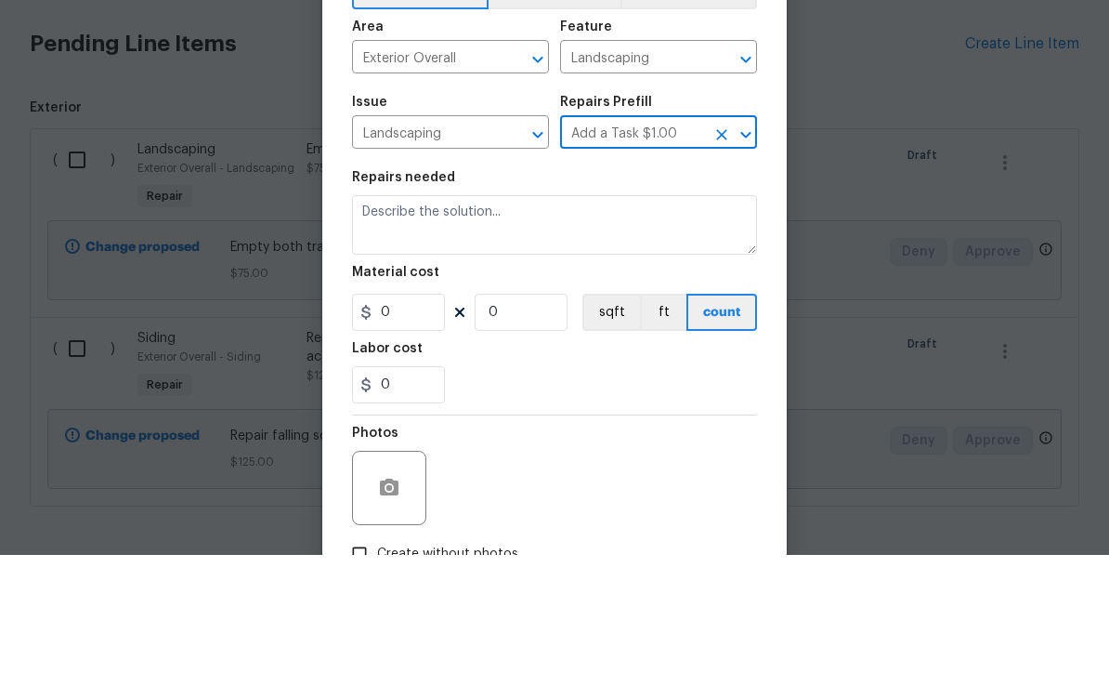
type input "1"
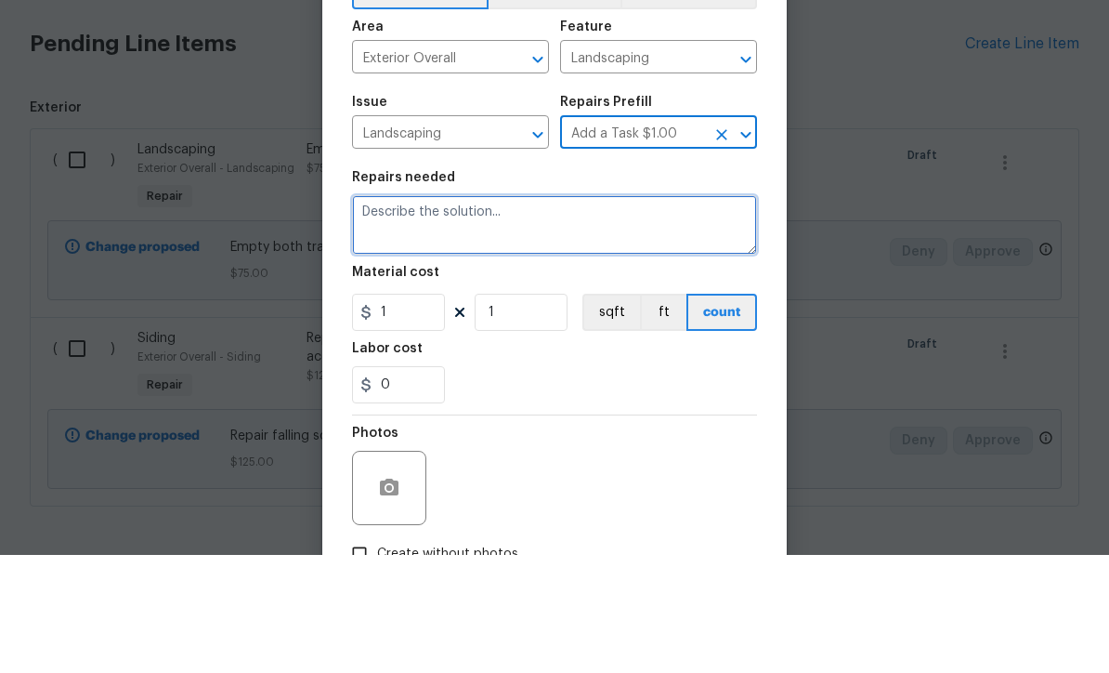
click at [561, 313] on textarea at bounding box center [554, 342] width 405 height 59
type textarea "H"
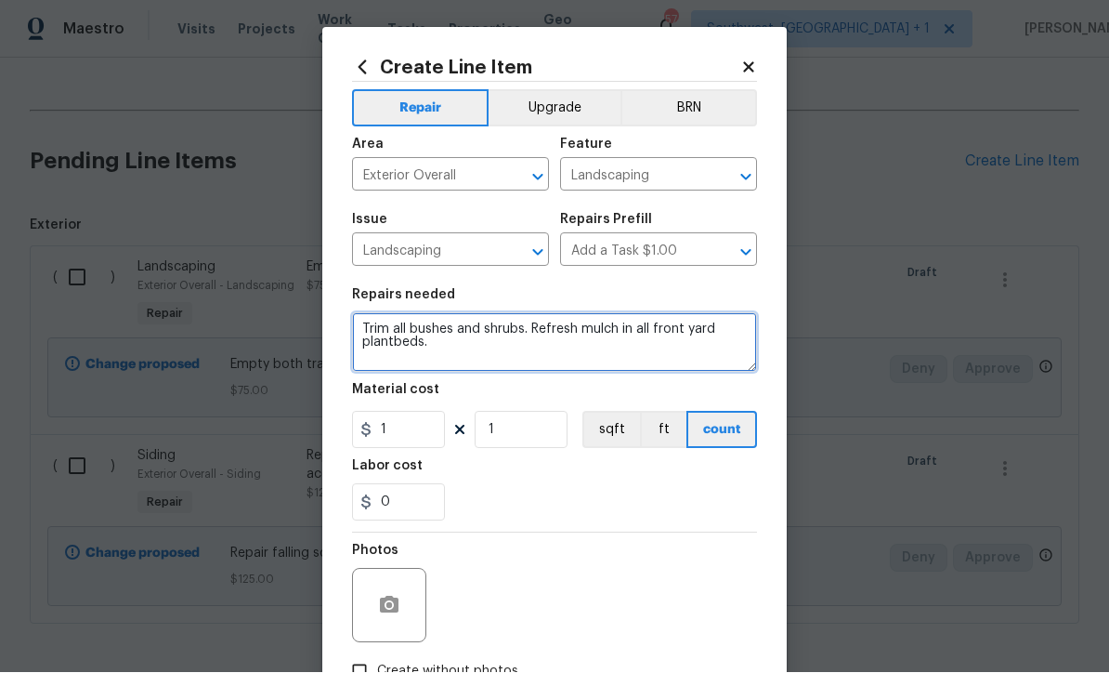
type textarea "Trim all bushes and shrubs. Refresh mulch in all front yard plantbeds."
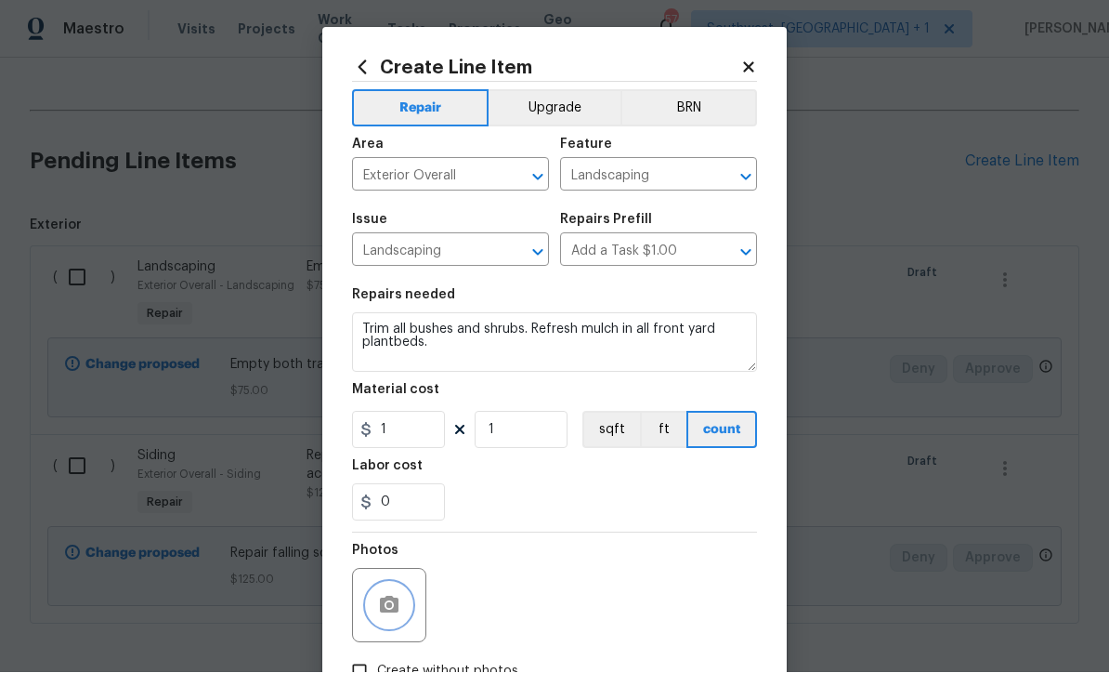
click at [386, 607] on icon "button" at bounding box center [389, 606] width 22 height 22
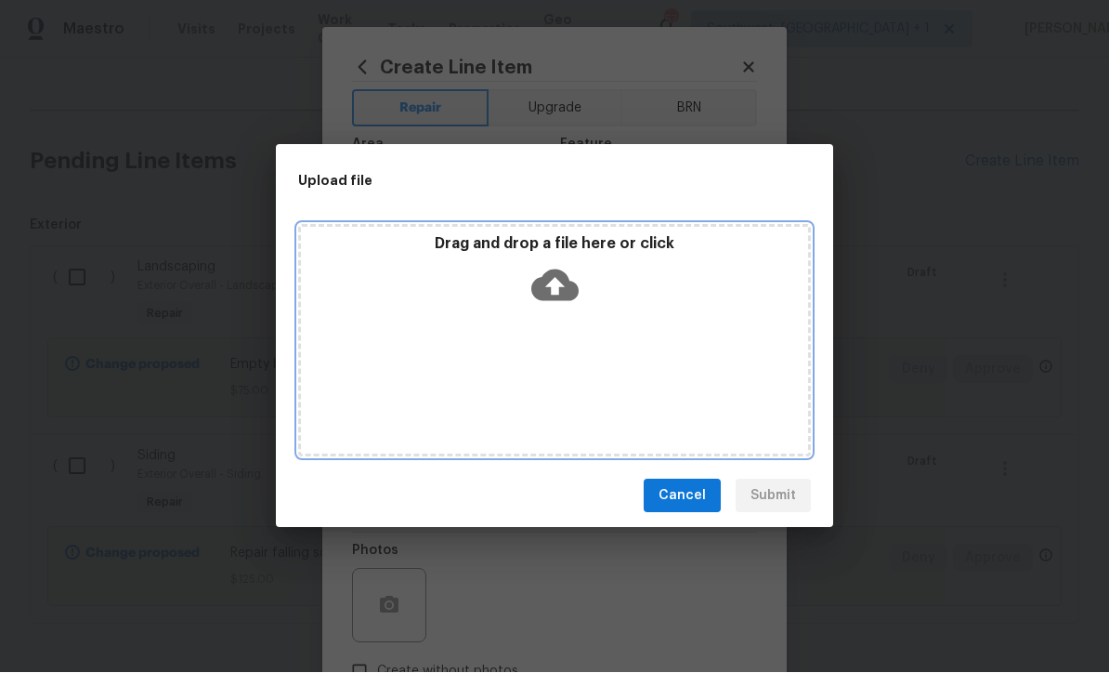
click at [558, 292] on icon at bounding box center [554, 285] width 47 height 47
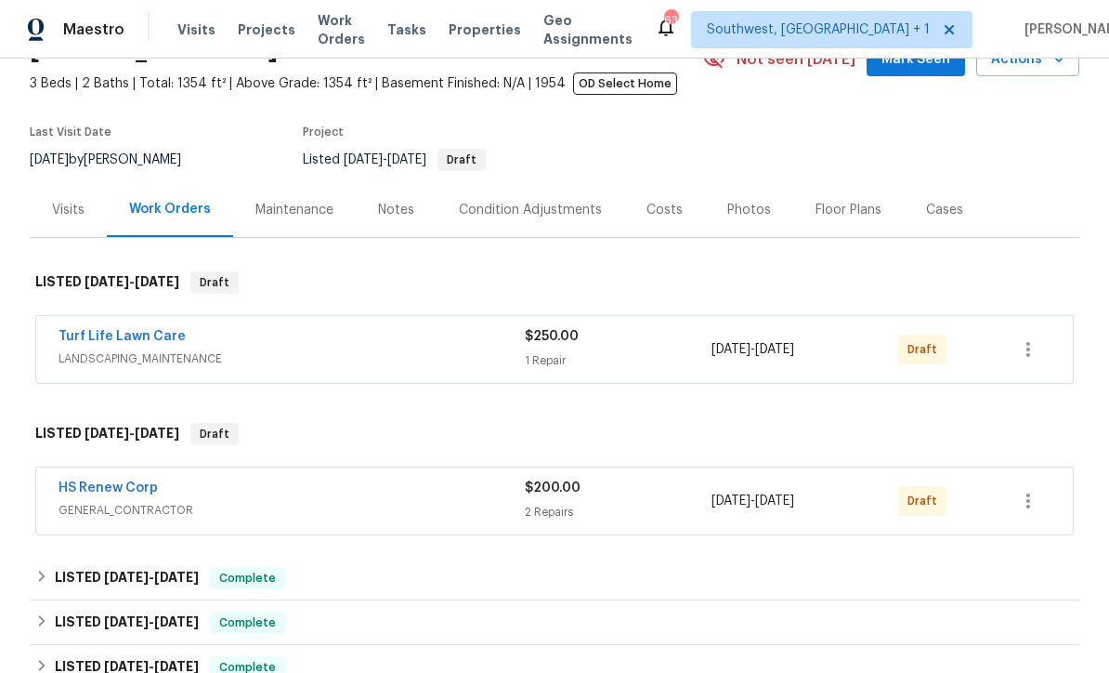
scroll to position [114, 0]
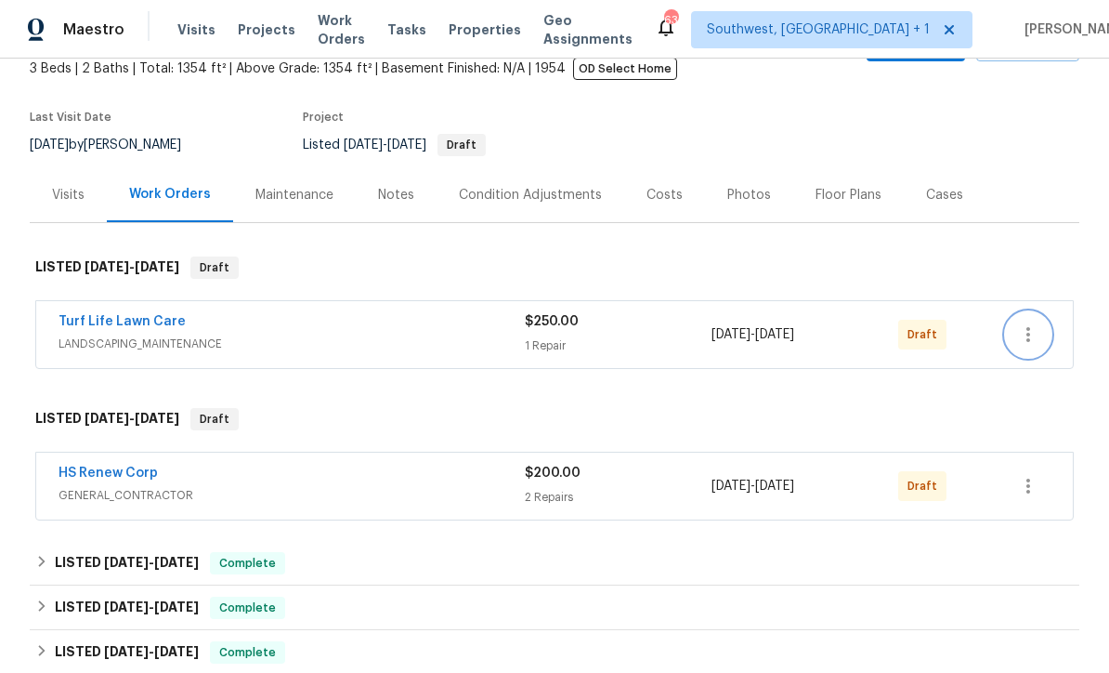
click at [1033, 346] on button "button" at bounding box center [1028, 334] width 45 height 45
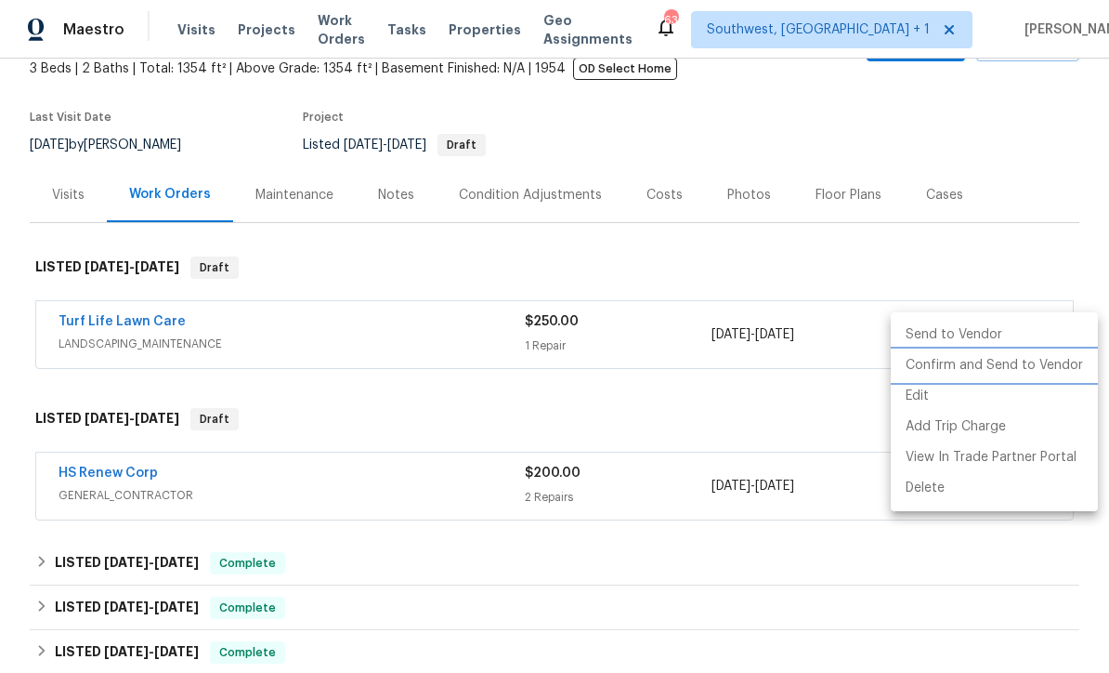
click at [1018, 364] on li "Confirm and Send to Vendor" at bounding box center [994, 365] width 207 height 31
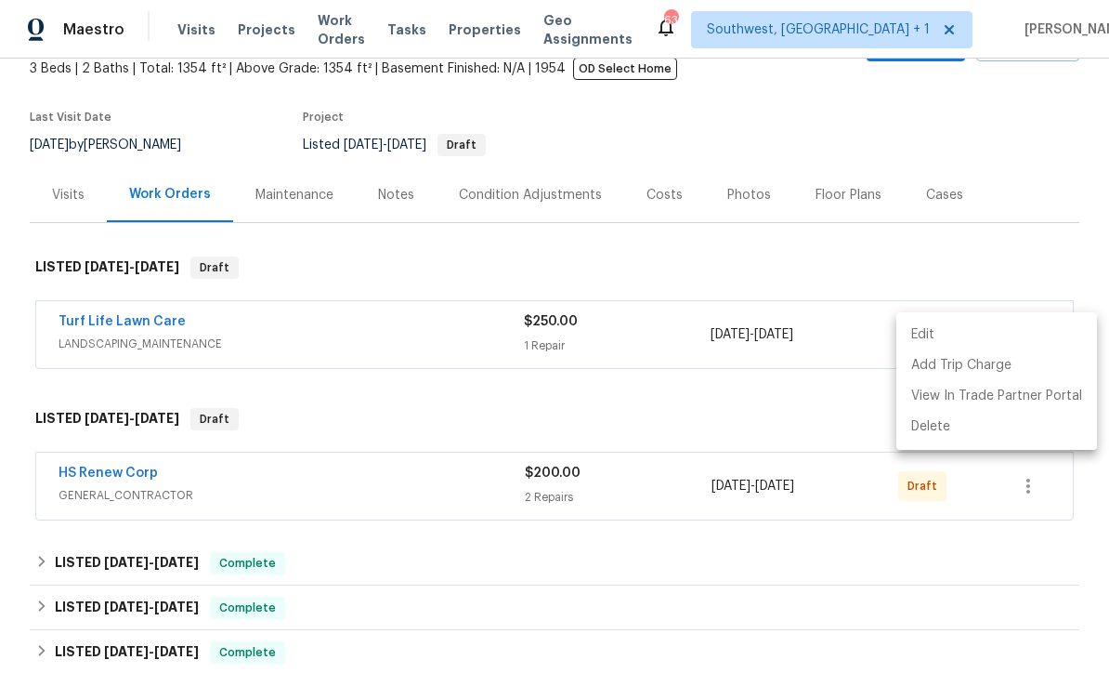
click at [991, 229] on div at bounding box center [554, 336] width 1109 height 673
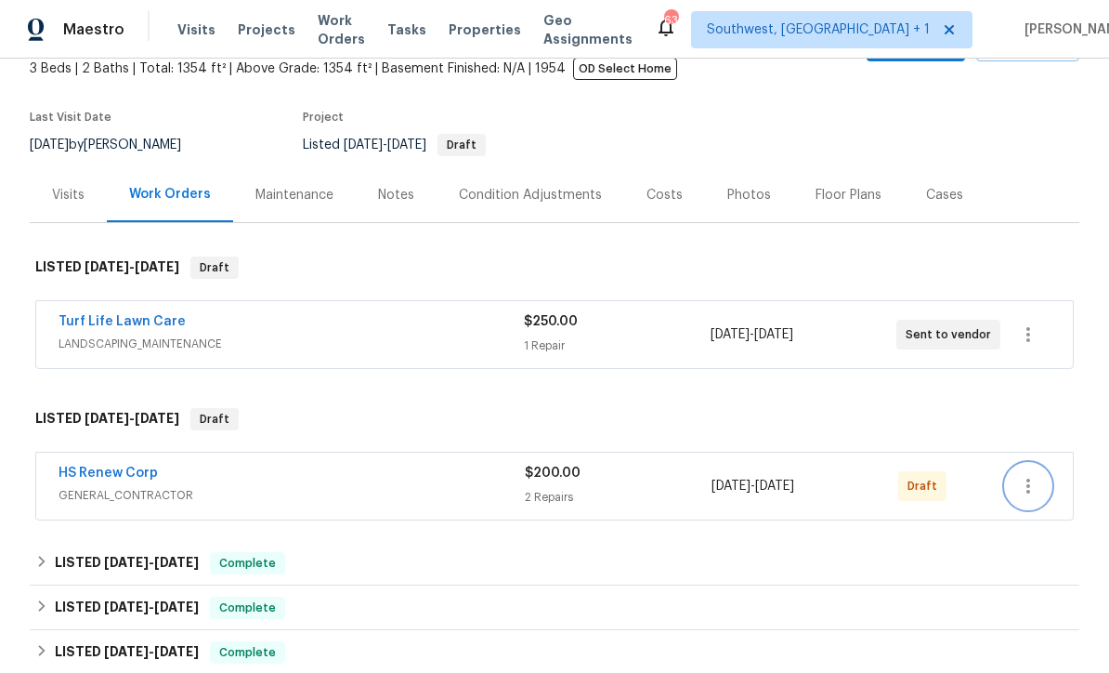
click at [1039, 495] on icon "button" at bounding box center [1028, 486] width 22 height 22
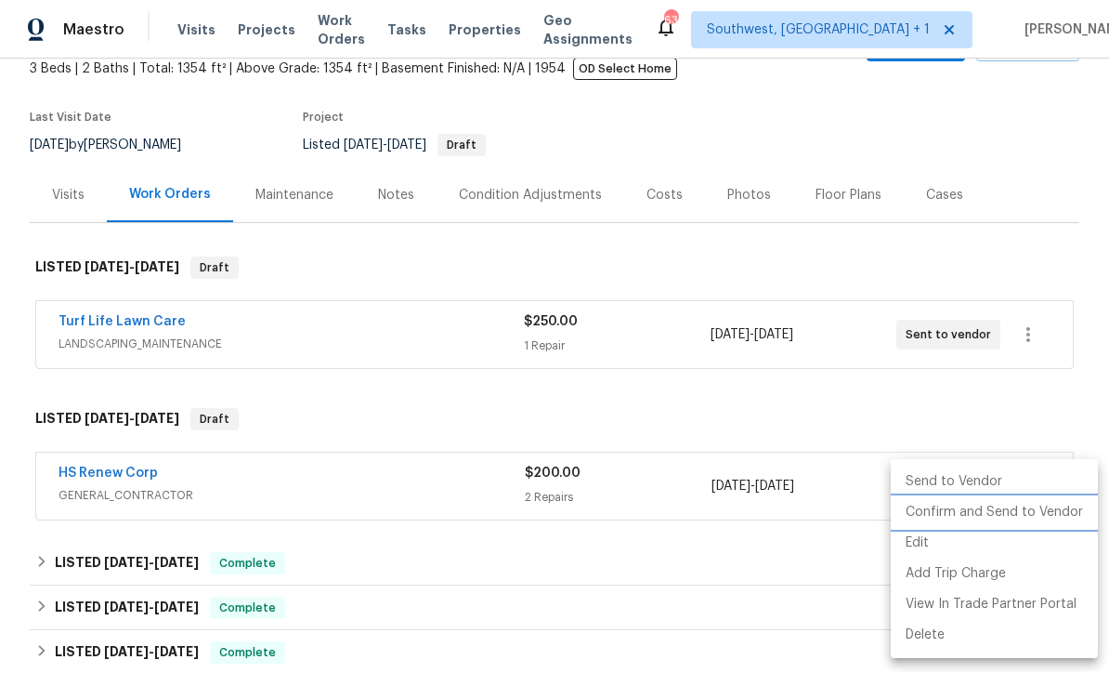
click at [1022, 516] on li "Confirm and Send to Vendor" at bounding box center [994, 512] width 207 height 31
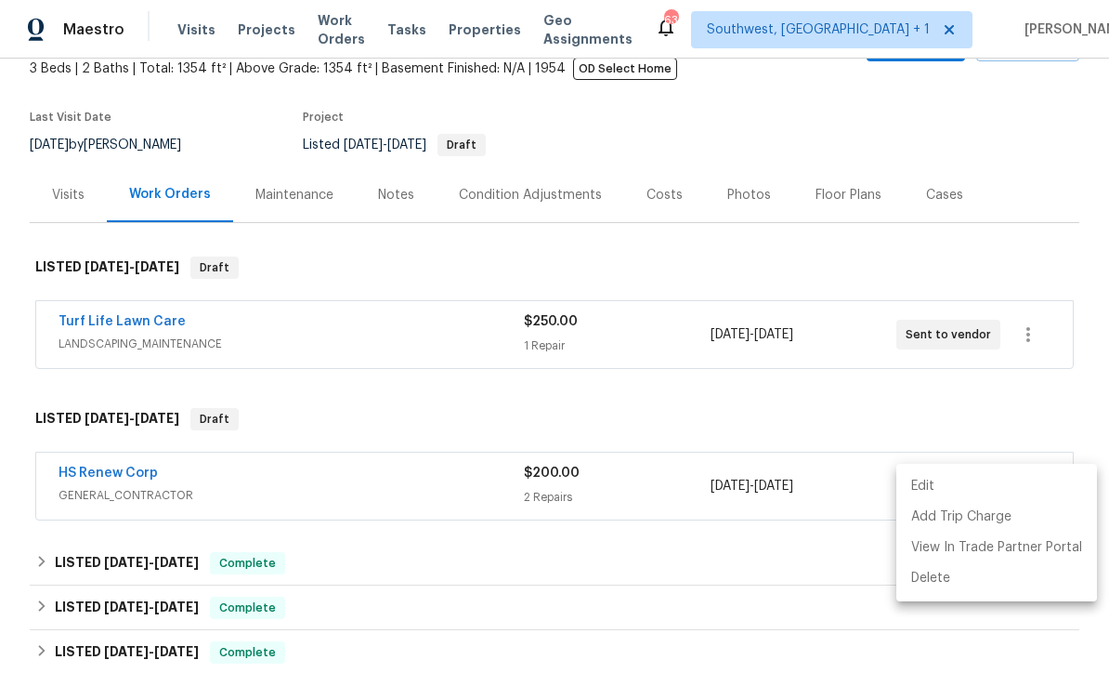
click at [997, 256] on div at bounding box center [554, 336] width 1109 height 673
